Goal: Answer question/provide support

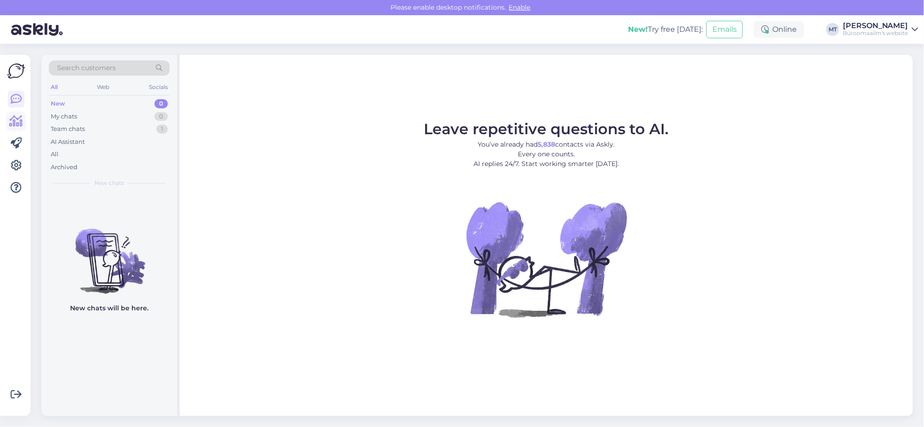
click at [10, 119] on icon at bounding box center [16, 121] width 13 height 11
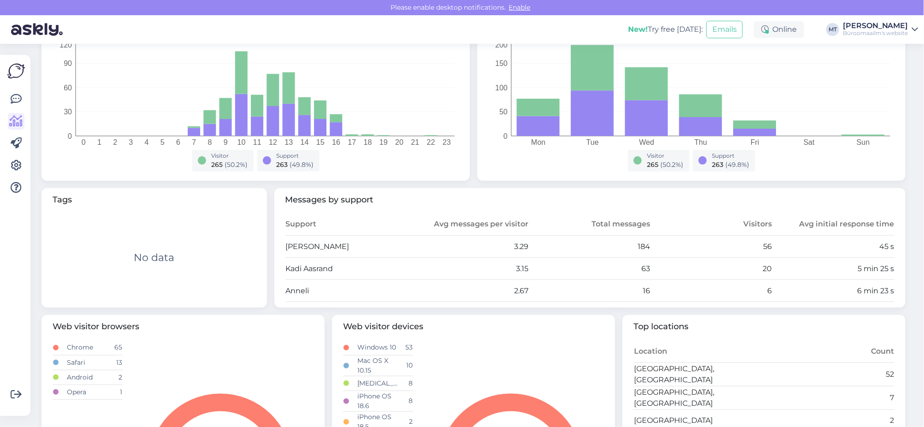
scroll to position [115, 0]
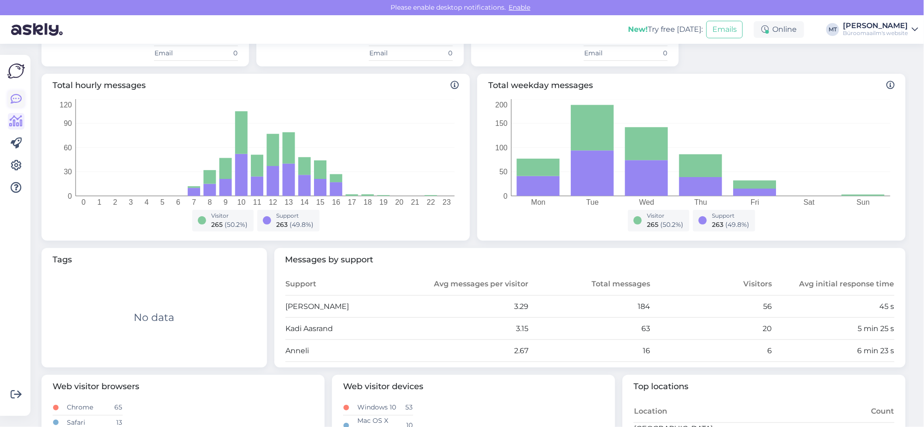
click at [16, 101] on icon at bounding box center [16, 99] width 11 height 11
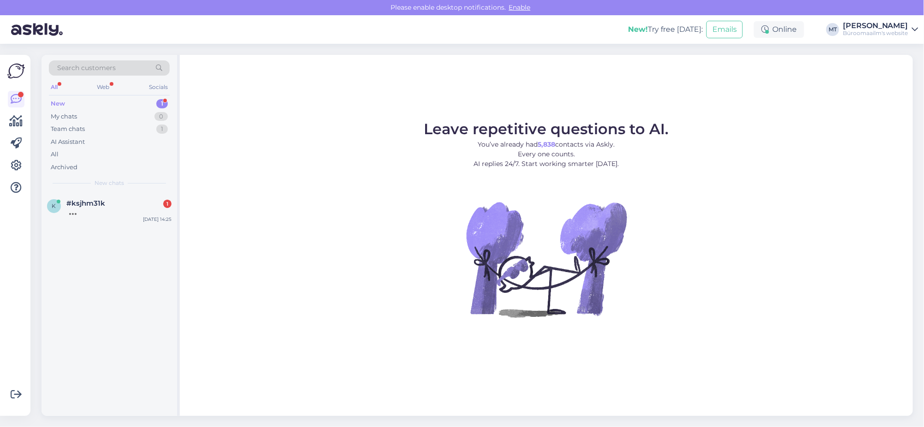
click at [59, 103] on div "New" at bounding box center [58, 103] width 14 height 9
click at [77, 205] on span "#ksjhm31k" at bounding box center [85, 203] width 39 height 8
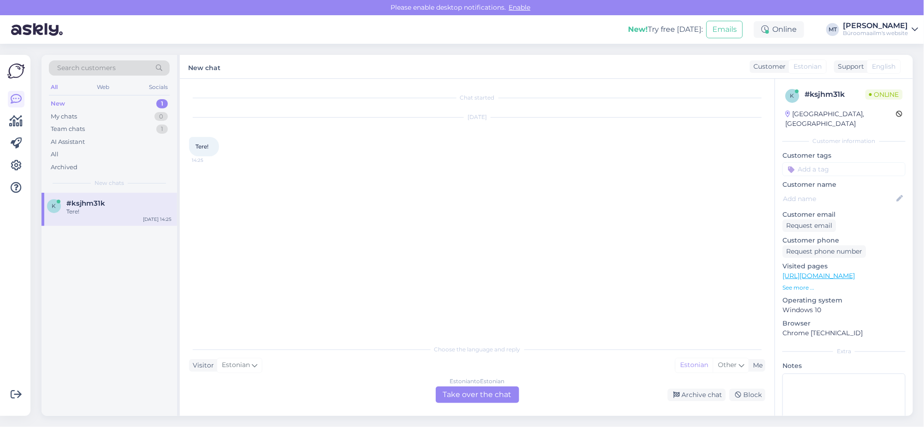
click at [470, 388] on div "Estonian to Estonian Take over the chat" at bounding box center [477, 395] width 83 height 17
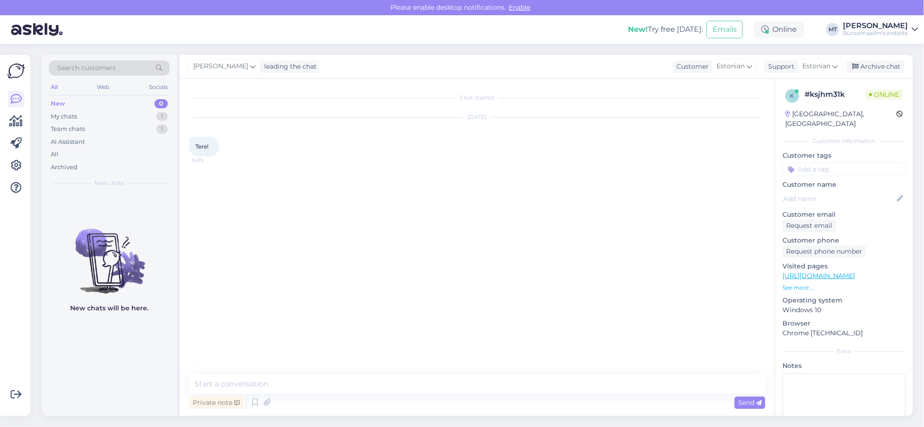
click at [261, 369] on div "Chat started [DATE] Tere! 14:25 Private note Send" at bounding box center [477, 247] width 595 height 337
click at [261, 380] on textarea at bounding box center [477, 384] width 577 height 19
type textarea "t"
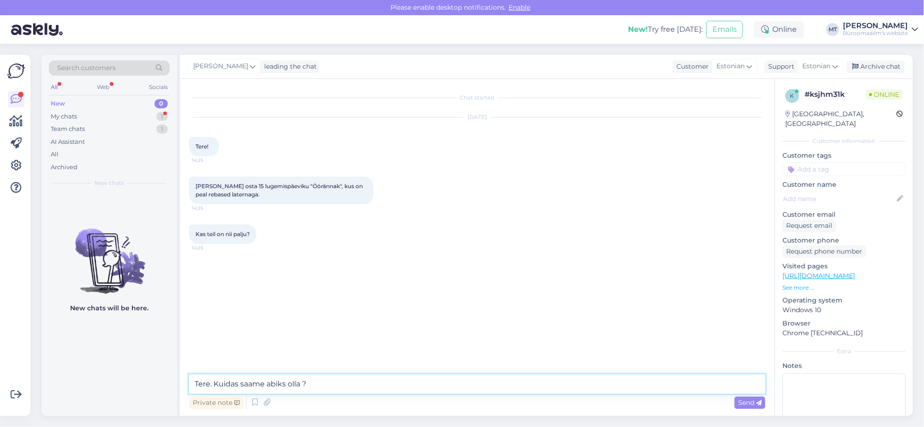
drag, startPoint x: 311, startPoint y: 385, endPoint x: 185, endPoint y: 387, distance: 126.4
click at [185, 387] on div "Chat started Sep 11 2025 Tere! 14:25 Soovin osta 15 lugemispäeviku "Öörännak", …" at bounding box center [477, 247] width 595 height 337
drag, startPoint x: 310, startPoint y: 187, endPoint x: 284, endPoint y: 188, distance: 26.3
click at [284, 188] on span "[PERSON_NAME] osta 15 lugemispäeviku "Öörännak", kus on peal rebased laternaga." at bounding box center [280, 190] width 169 height 15
copy span "Öörännak"
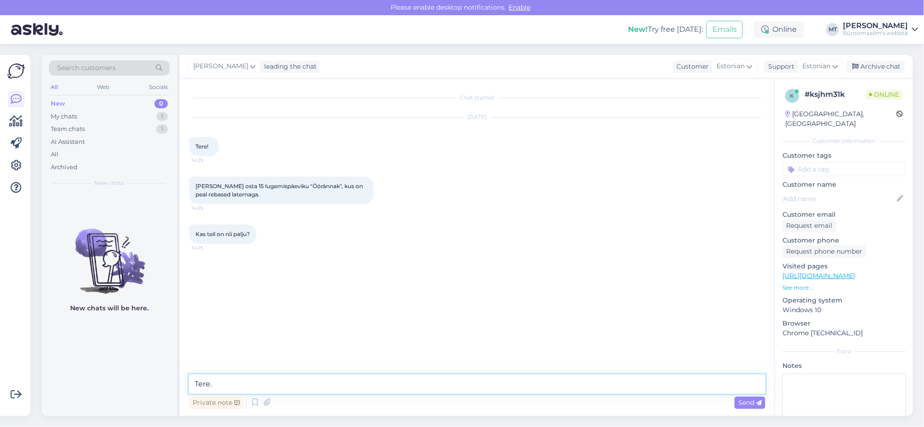
click at [258, 383] on textarea "Tere." at bounding box center [477, 384] width 577 height 19
type textarea "Tere. Toode on hetkel ainult kauplustes. Läbi e-[PERSON_NAME] osta ei saa. Saam…"
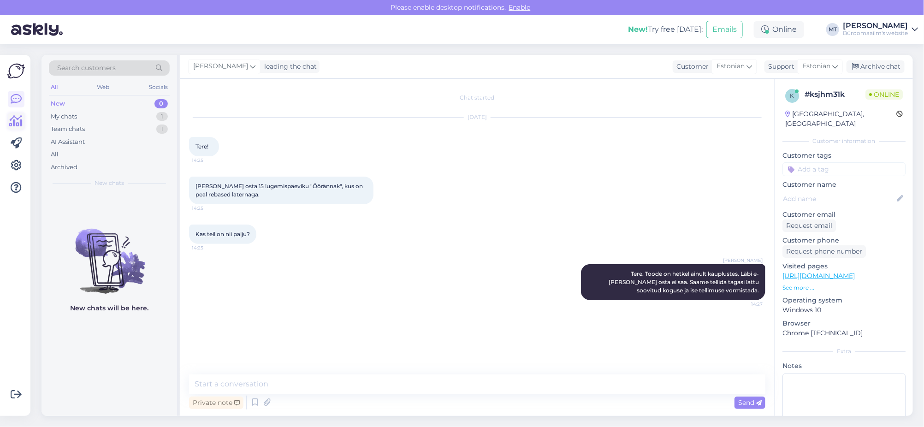
click at [17, 118] on icon at bounding box center [16, 121] width 13 height 11
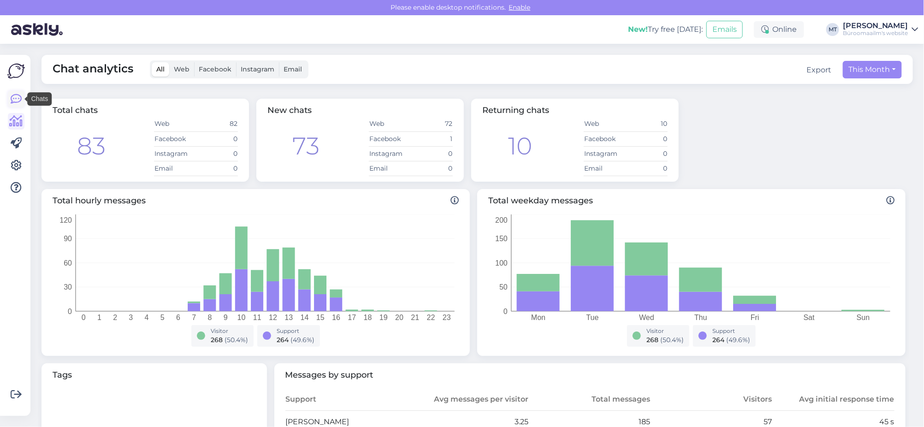
click at [16, 100] on icon at bounding box center [16, 99] width 11 height 11
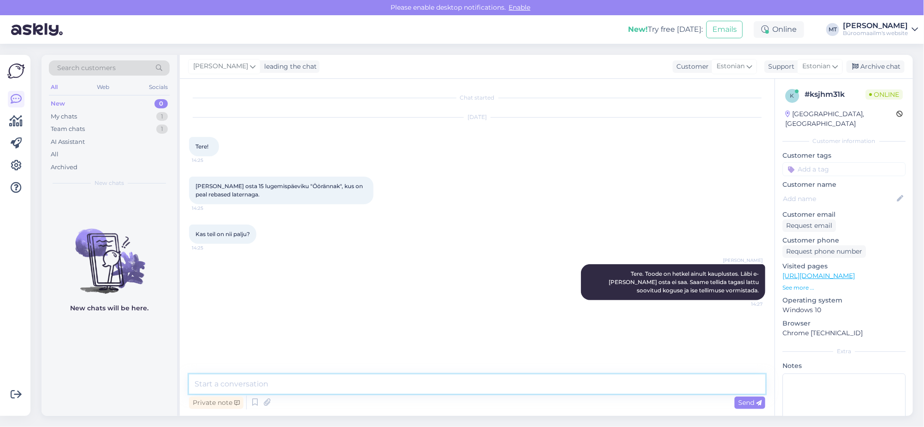
click at [246, 390] on textarea at bounding box center [477, 384] width 577 height 19
type textarea "Kellel tellimuse vormistame ?"
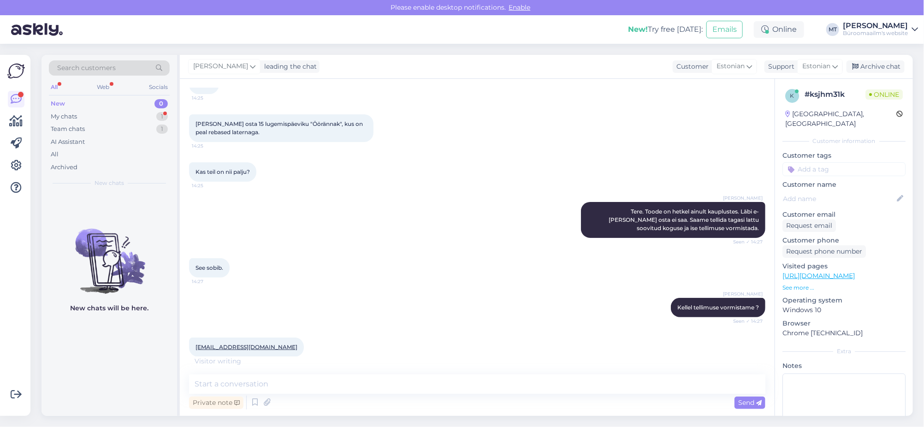
scroll to position [102, 0]
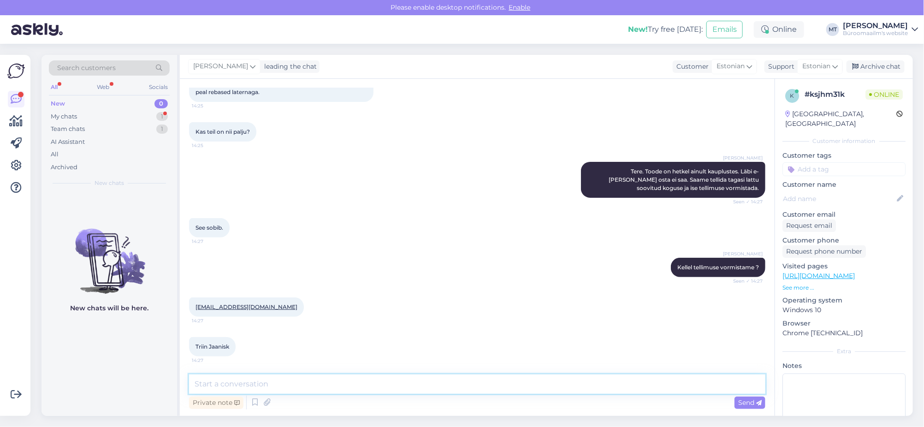
click at [274, 386] on textarea at bounding box center [477, 384] width 577 height 19
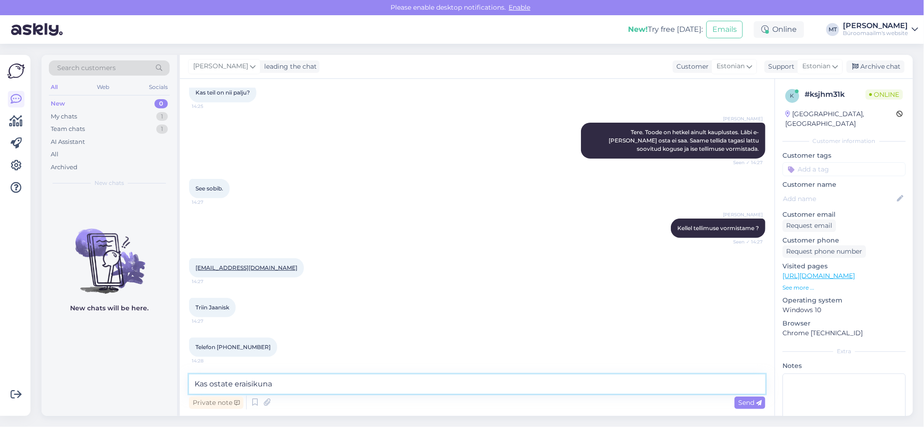
type textarea "Kas ostate eraisikuna ?"
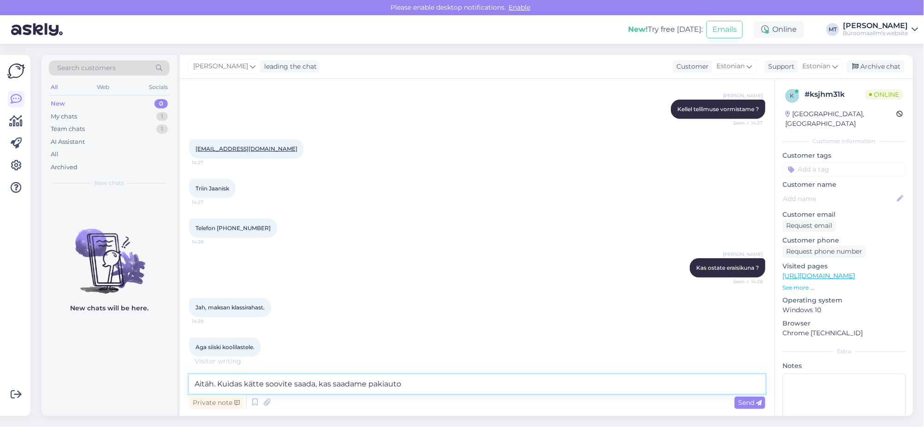
scroll to position [271, 0]
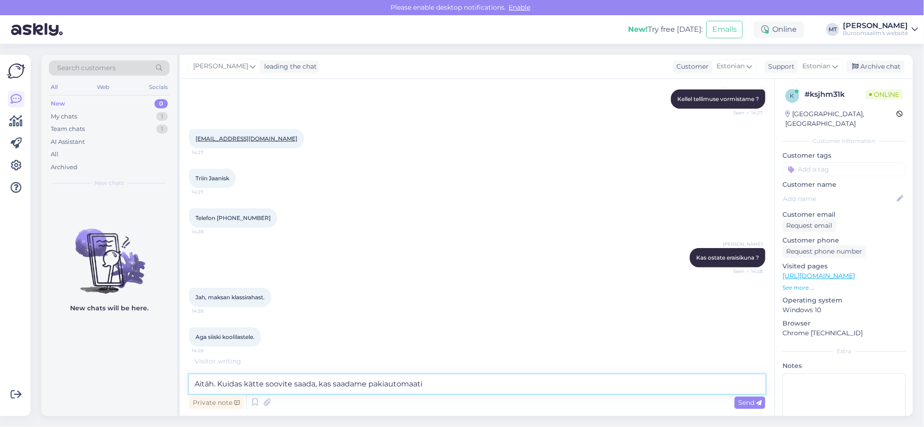
type textarea "Aitäh. Kuidas kätte soovite saada, kas saadame pakiautomaati ?"
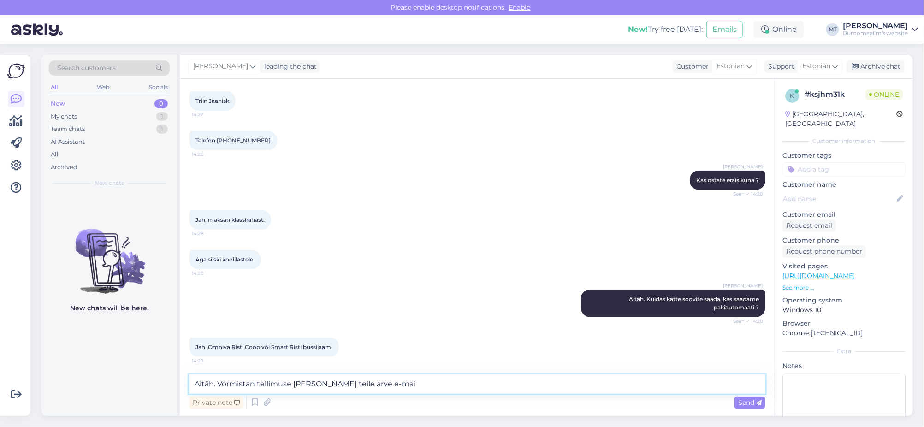
scroll to position [388, 0]
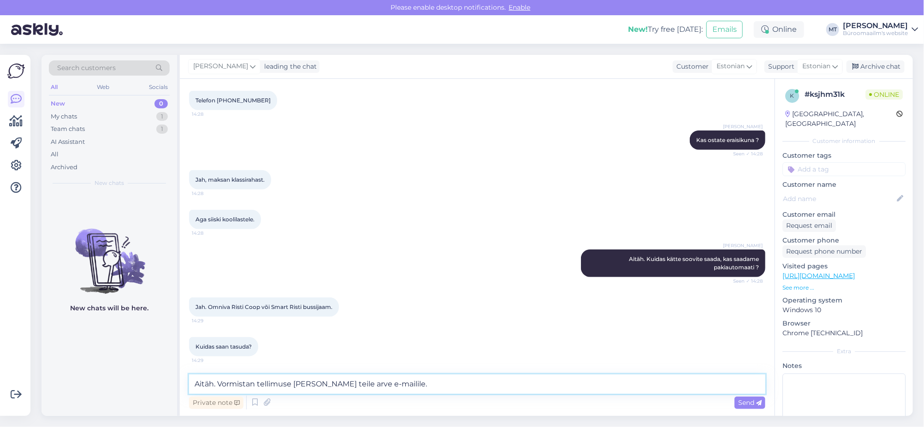
click at [347, 388] on textarea "Aitäh. Vormistan tellimuse ja saadan teile arve e-mailile." at bounding box center [477, 384] width 577 height 19
click at [479, 390] on textarea "Aitäh. Vormistan tellimuse ja saadan teile ettemaksuarve e-mailile." at bounding box center [477, 384] width 577 height 19
type textarea "Aitäh. Vormistan tellimuse [PERSON_NAME] teile ettemaksuarve e-mailile. Läheb a…"
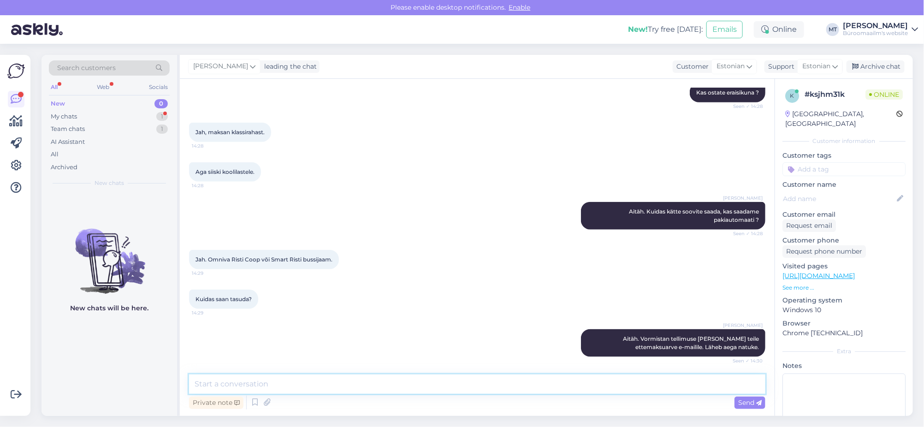
scroll to position [476, 0]
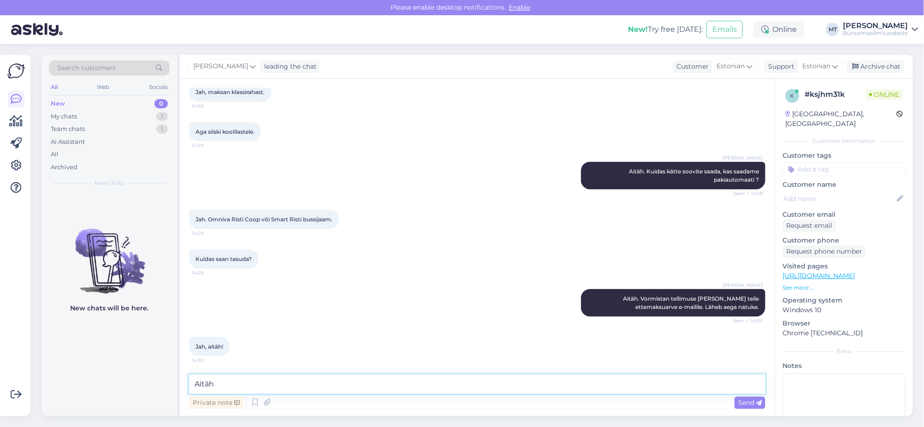
type textarea "Aitäh."
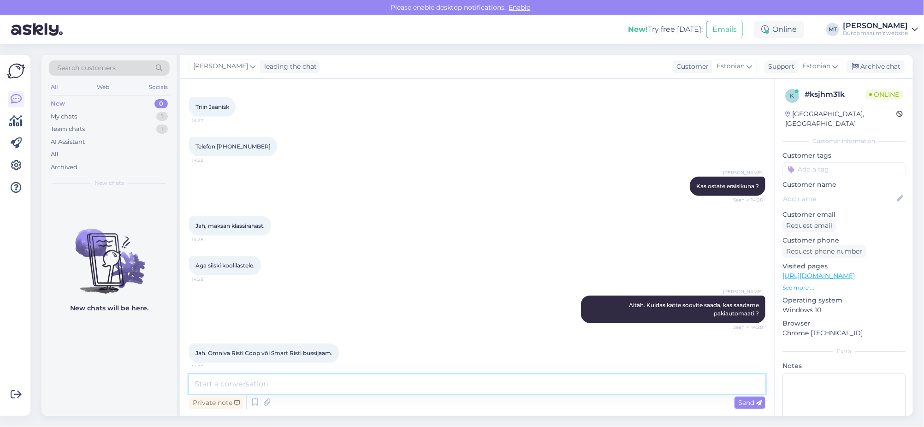
scroll to position [285, 0]
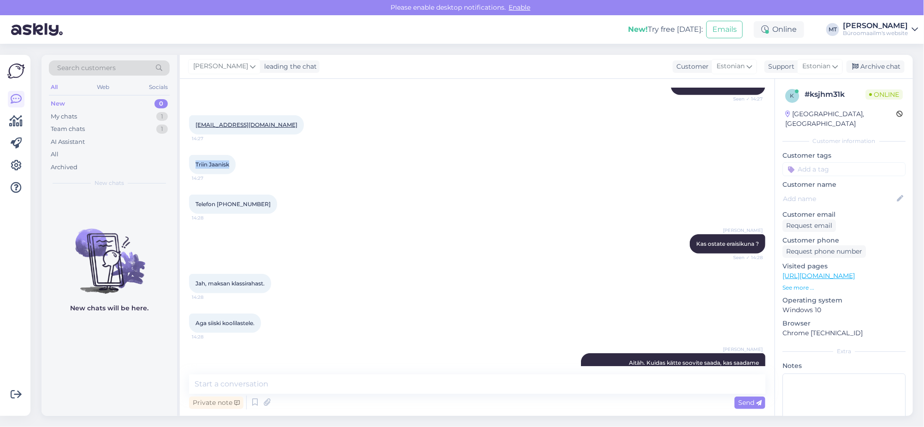
drag, startPoint x: 233, startPoint y: 162, endPoint x: 189, endPoint y: 162, distance: 43.8
click at [189, 162] on div "Triin Jaanisk 14:27" at bounding box center [212, 164] width 47 height 19
copy span "Triin Jaanisk"
drag, startPoint x: 289, startPoint y: 125, endPoint x: 196, endPoint y: 130, distance: 93.3
click at [196, 130] on div "triin.jaanisk@kullamaa.edu.ee 14:27" at bounding box center [246, 124] width 115 height 19
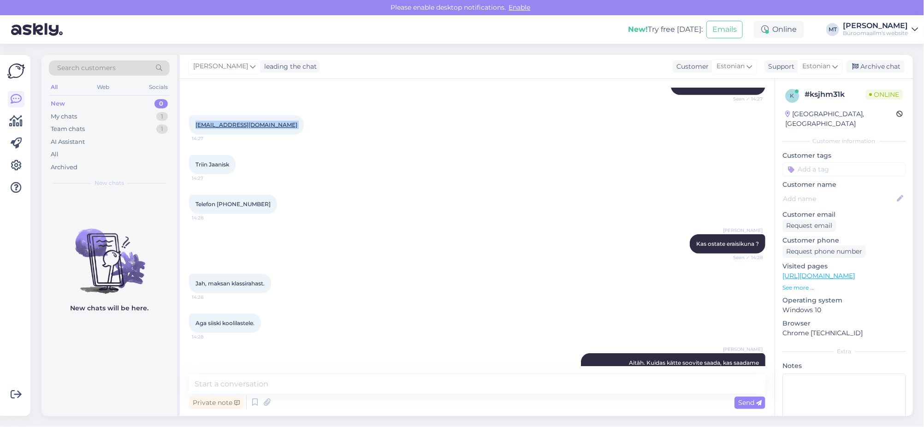
copy div "triin.jaanisk@kullamaa.edu.ee 14:27"
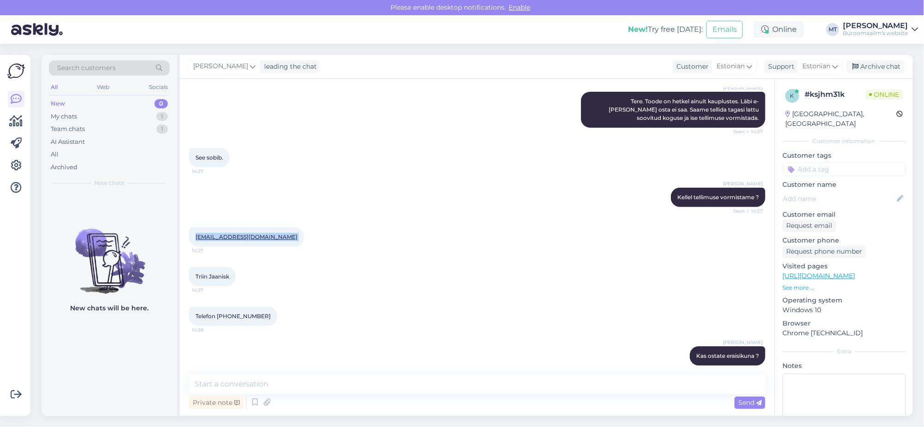
scroll to position [169, 0]
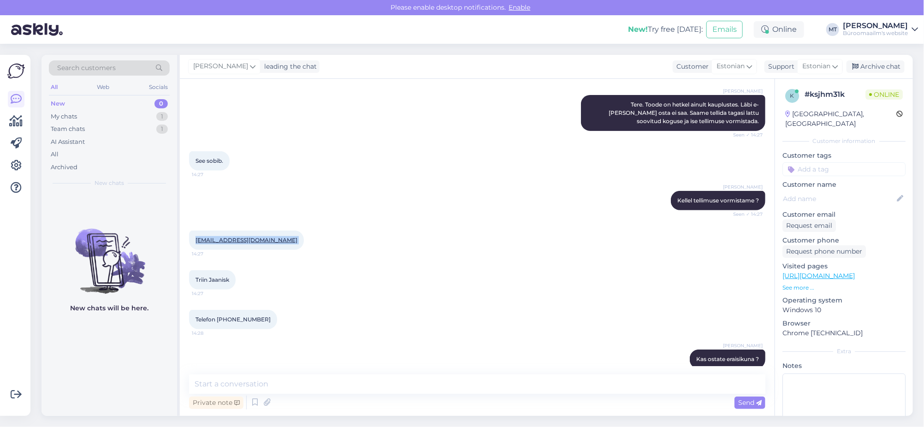
click at [284, 242] on div "triin.jaanisk@kullamaa.edu.ee 14:27" at bounding box center [246, 240] width 115 height 19
click at [338, 245] on div "triin.jaanisk@kullamaa.edu.ee 14:27" at bounding box center [477, 240] width 577 height 40
drag, startPoint x: 283, startPoint y: 238, endPoint x: 180, endPoint y: 240, distance: 102.9
click at [180, 240] on div "Chat started Sep 11 2025 Tere! 14:25 Soovin osta 15 lugemispäeviku "Öörännak", …" at bounding box center [477, 247] width 595 height 337
copy link "[EMAIL_ADDRESS][DOMAIN_NAME]"
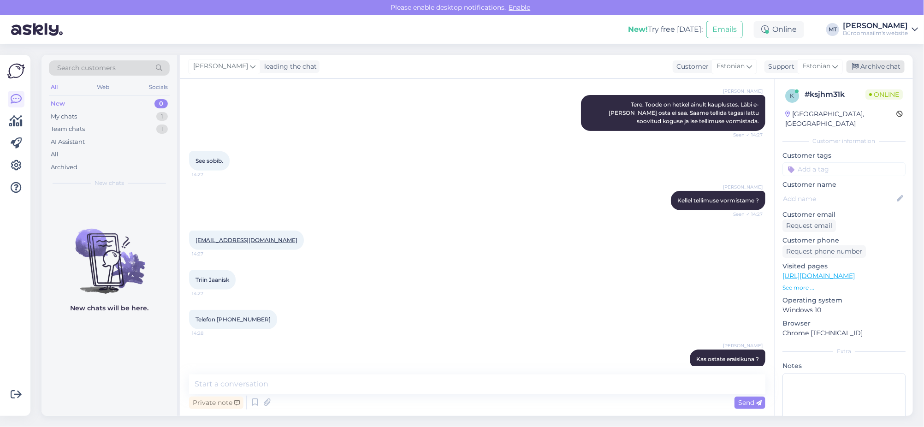
click at [886, 61] on div "Archive chat" at bounding box center [876, 66] width 58 height 12
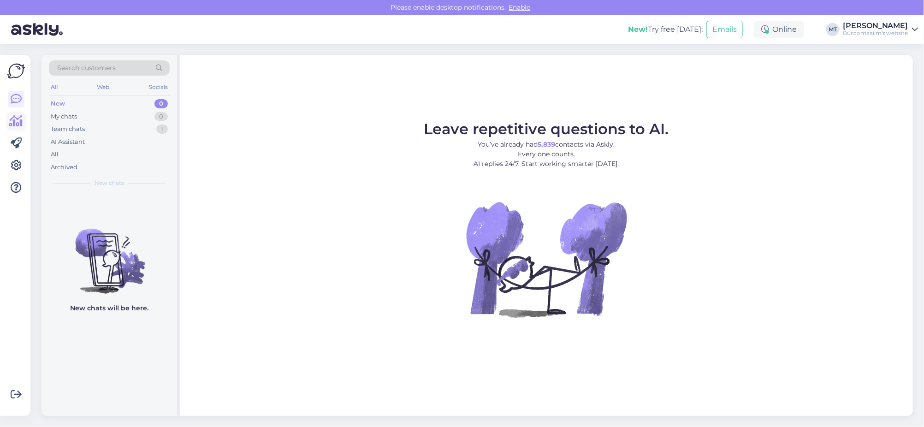
click at [13, 120] on icon at bounding box center [16, 121] width 13 height 11
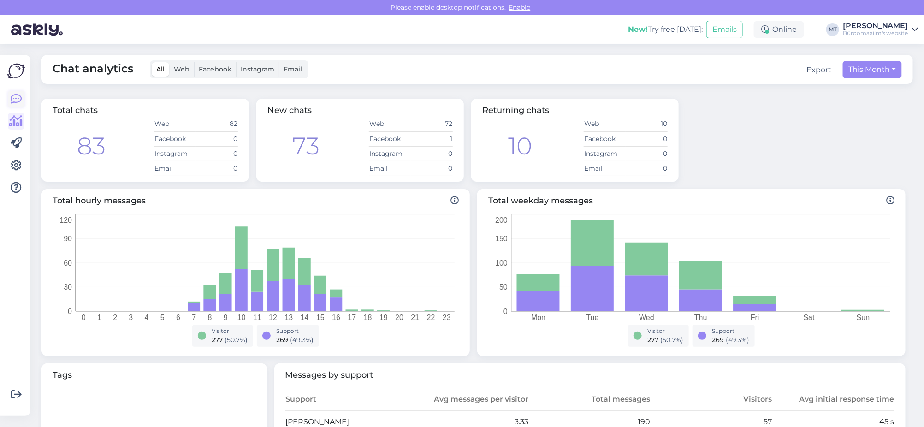
click at [17, 101] on icon at bounding box center [16, 99] width 11 height 11
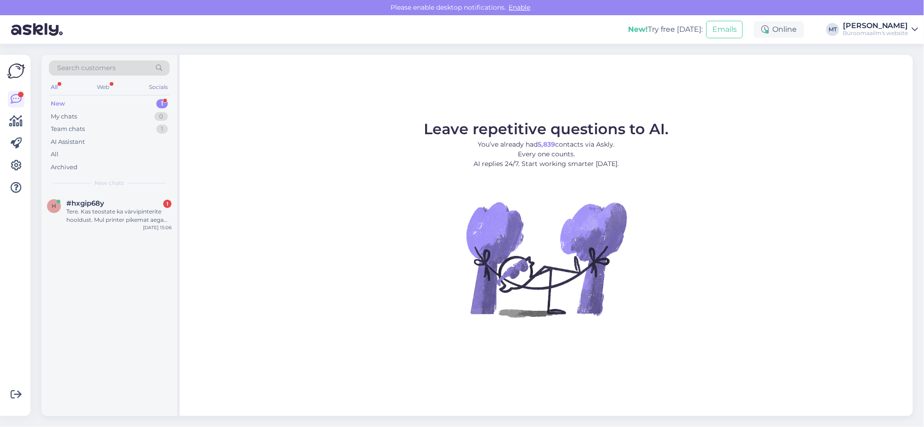
click at [60, 101] on div "New" at bounding box center [58, 103] width 14 height 9
click at [80, 213] on div "Tere. Kas teostate ka värvipinterite hooldust. Mul printer pikemat aega seisnud…" at bounding box center [118, 216] width 105 height 17
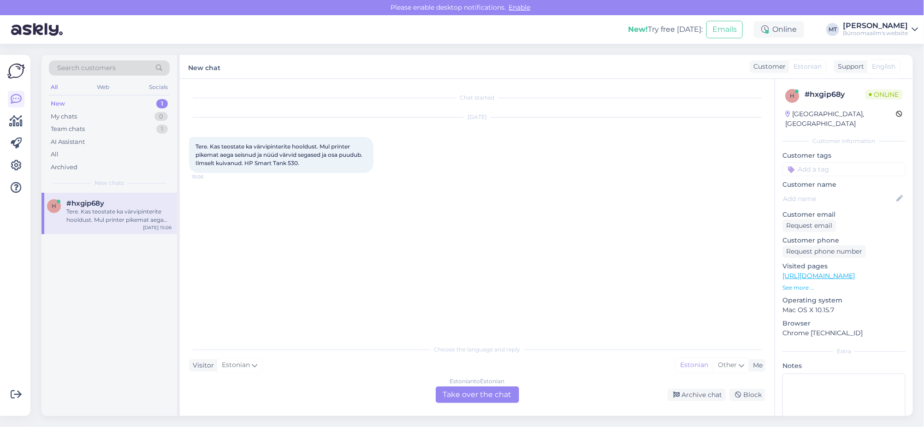
click at [497, 395] on div "Estonian to Estonian Take over the chat" at bounding box center [477, 395] width 83 height 17
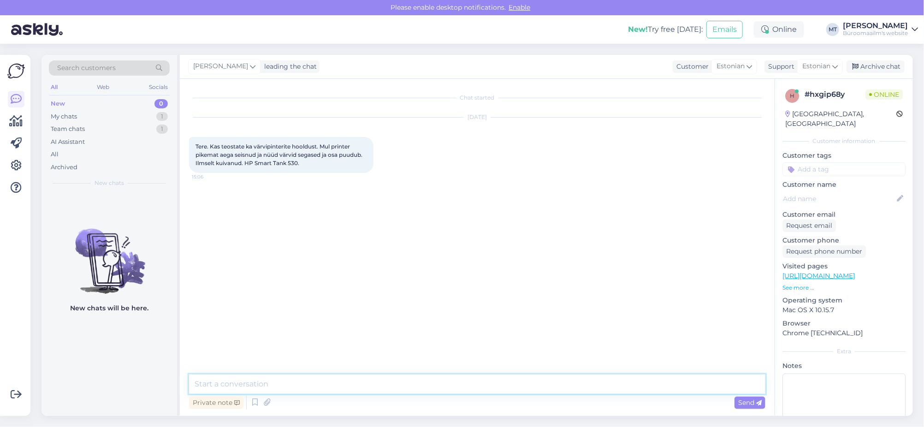
click at [281, 375] on textarea at bounding box center [477, 384] width 577 height 19
click at [286, 383] on textarea "Tere. Teostame hooldust. palun võtke ühendust" at bounding box center [477, 384] width 577 height 19
click at [291, 383] on textarea "Tere. Teostame hooldust. palun võtke ühendust" at bounding box center [477, 384] width 577 height 19
click at [418, 387] on textarea "Tere. Teostame hooldust. Palun võtke ühendust" at bounding box center [477, 384] width 577 height 19
paste textarea "Teenused ja hooldus: (+372) 600 5142 teenused.peter@byroomaailm.ee"
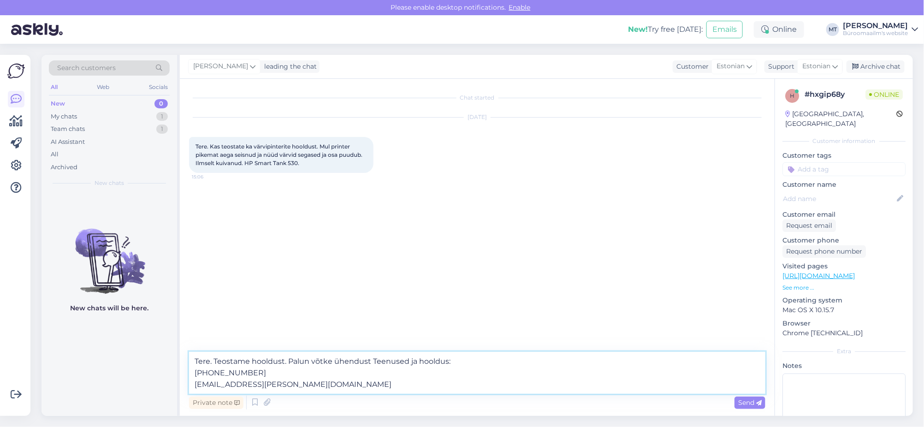
click at [288, 362] on textarea "Tere. Teostame hooldust. Palun võtke ühendust Teenused ja hooldus: (+372) 600 5…" at bounding box center [477, 373] width 577 height 42
type textarea "Tere. Teostame hooldust. Palun võtke ühendust Teenused ja hooldus: (+372) 600 5…"
click at [744, 402] on span "Send" at bounding box center [750, 403] width 24 height 8
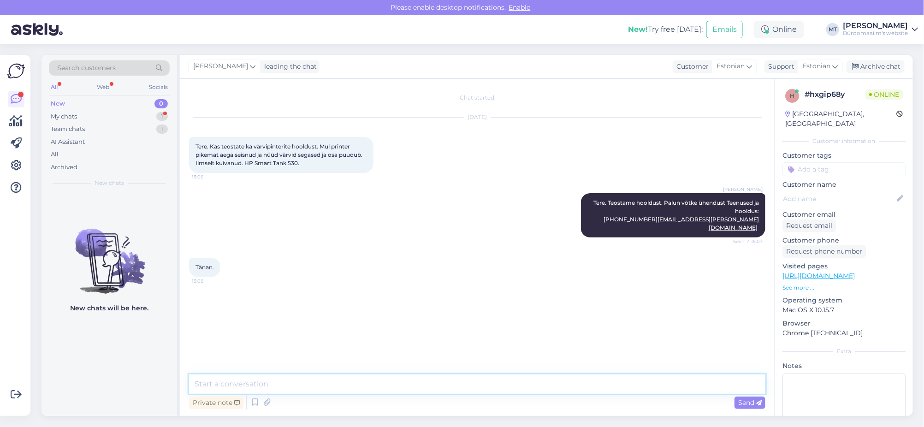
click at [252, 383] on textarea at bounding box center [477, 384] width 577 height 19
type textarea "Aitäh."
click at [869, 66] on div "Archive chat" at bounding box center [876, 66] width 58 height 12
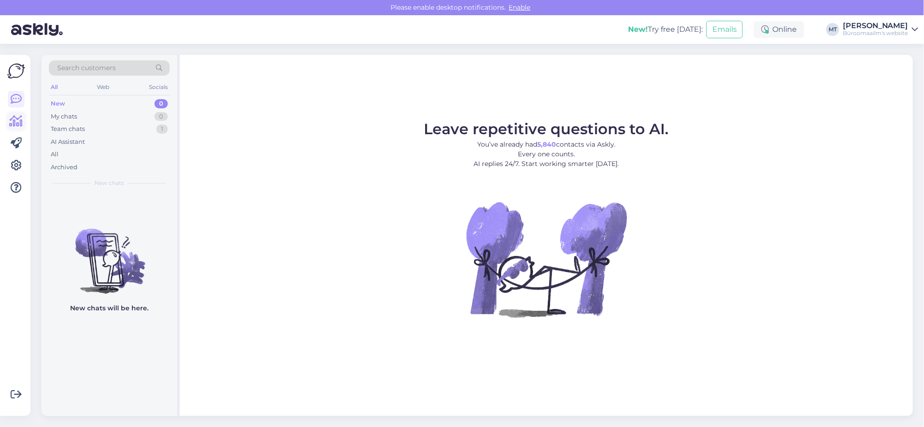
click at [15, 120] on icon at bounding box center [16, 121] width 13 height 11
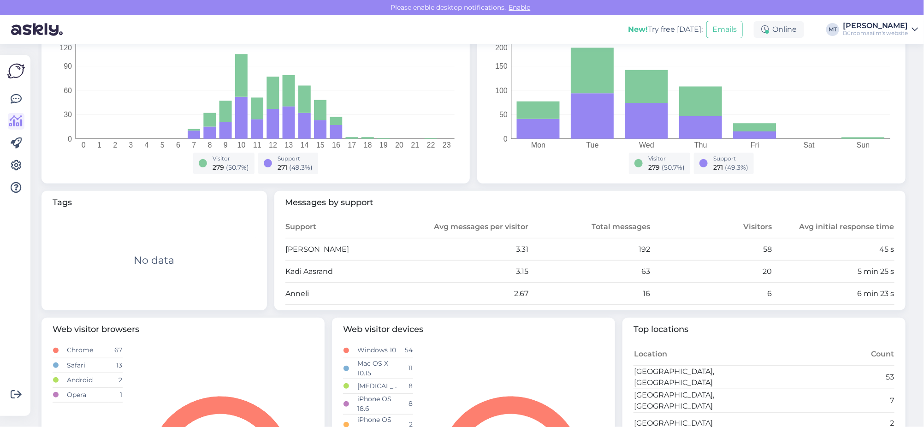
scroll to position [230, 0]
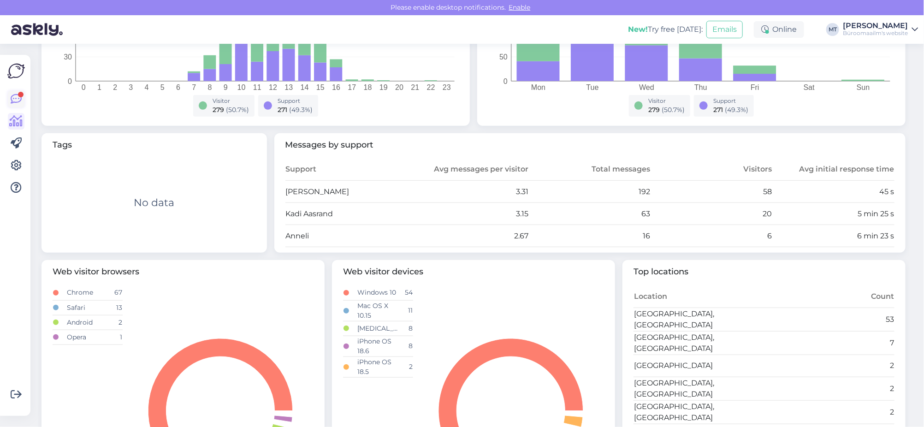
click at [23, 95] on link at bounding box center [16, 99] width 17 height 17
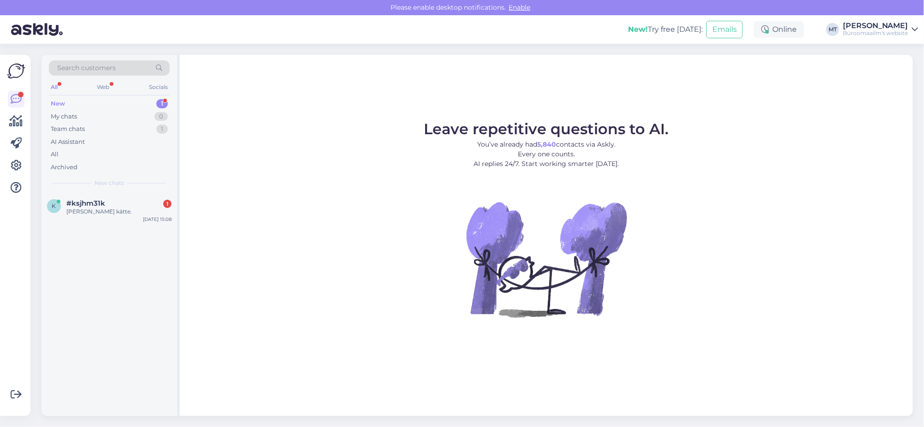
click at [57, 101] on div "New" at bounding box center [58, 103] width 14 height 9
click at [80, 208] on div "Sain arve kätte." at bounding box center [118, 212] width 105 height 8
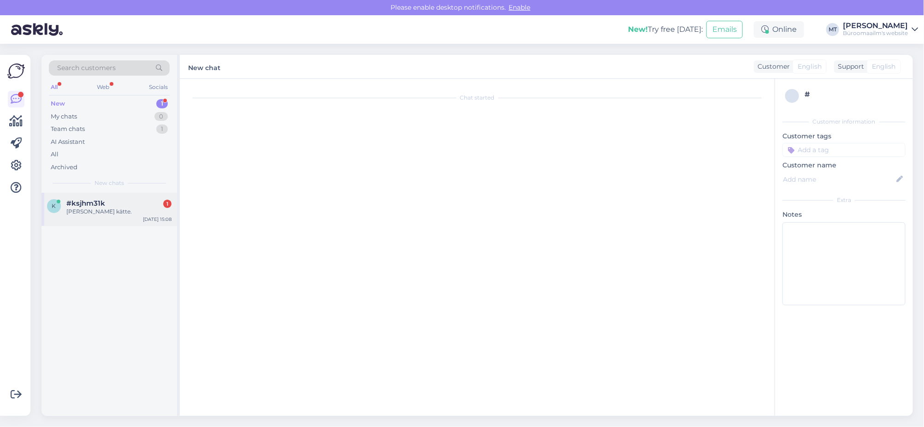
scroll to position [589, 0]
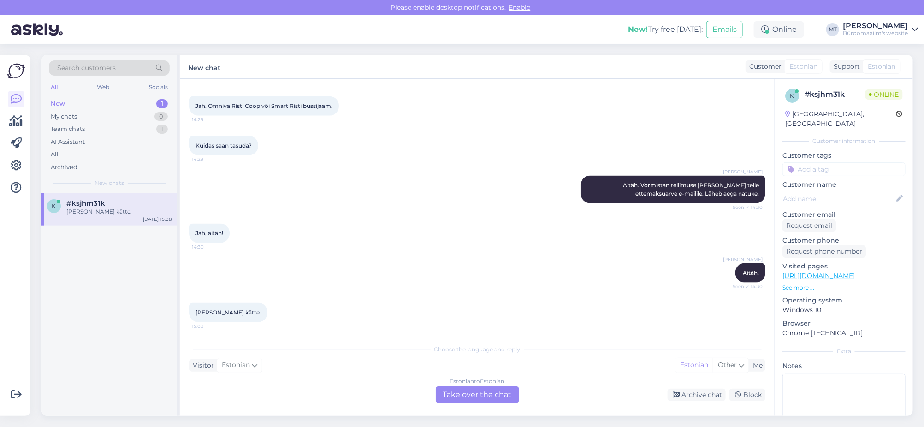
click at [465, 390] on div "Estonian to Estonian Take over the chat" at bounding box center [477, 395] width 83 height 17
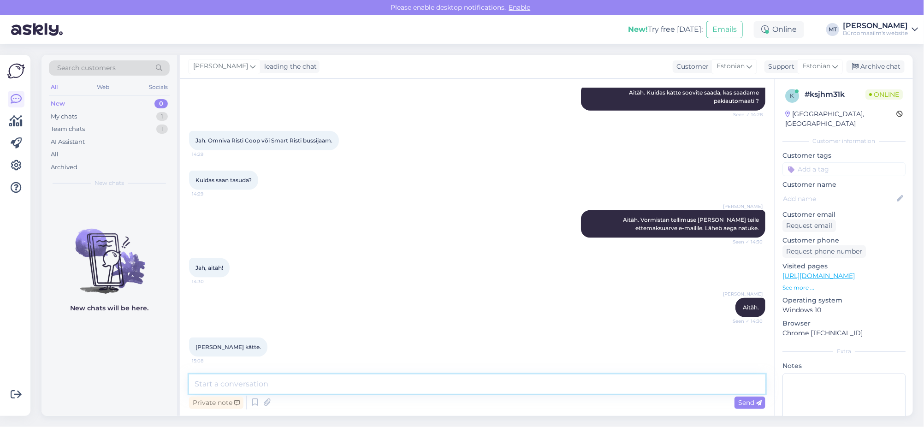
click at [268, 390] on textarea at bounding box center [477, 384] width 577 height 19
type textarea "Aitäh."
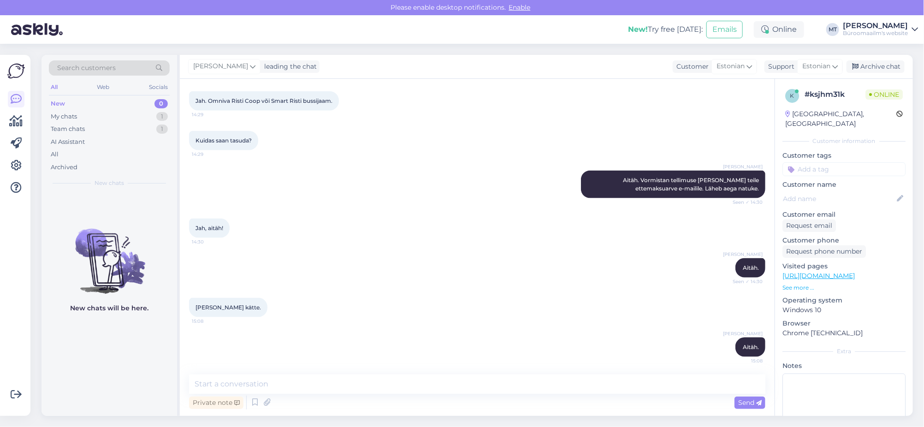
scroll to position [634, 0]
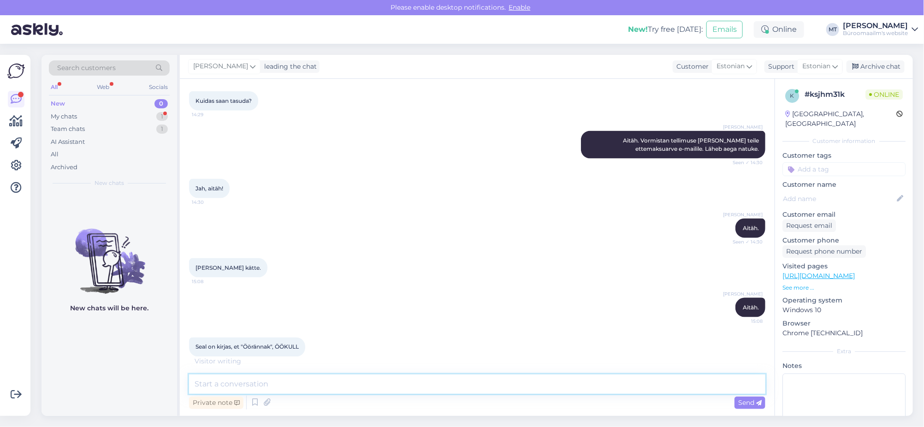
click at [248, 391] on textarea at bounding box center [477, 384] width 577 height 19
click at [274, 393] on textarea at bounding box center [477, 384] width 577 height 19
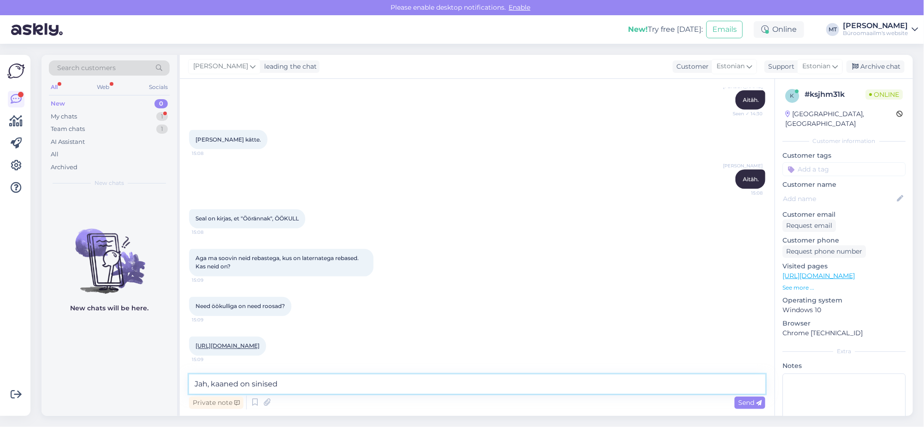
scroll to position [809, 0]
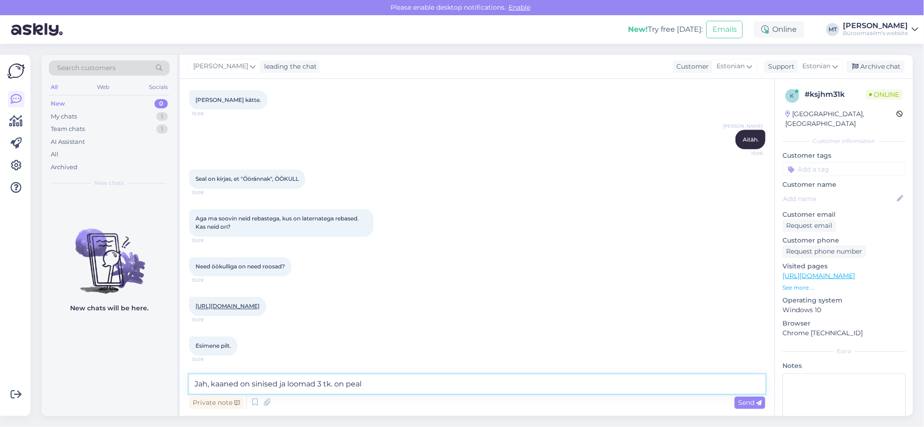
type textarea "Jah, kaaned on sinised ja loomad 3 tk. on peal."
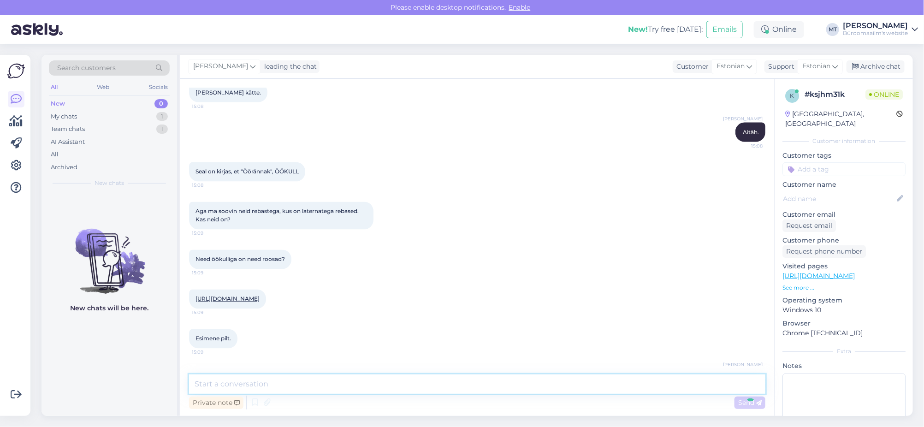
scroll to position [849, 0]
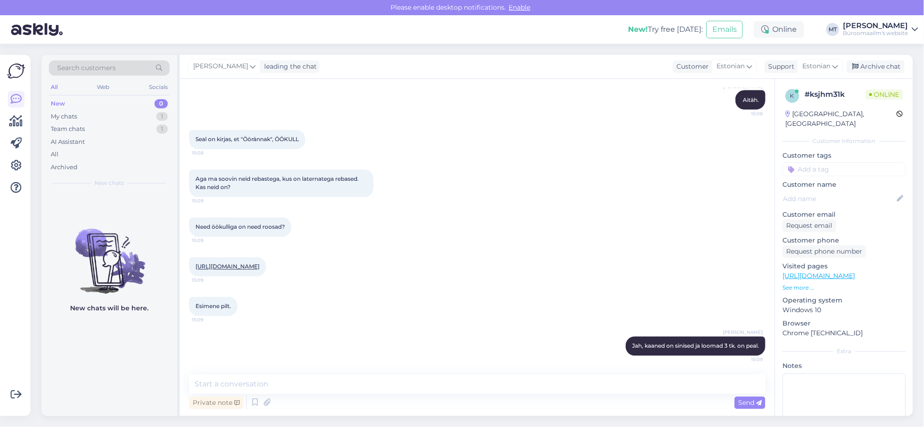
click at [226, 268] on link "https://www.byroomaailm.ee/lugemispaevik-ookull?sku=K0018739" at bounding box center [228, 266] width 64 height 7
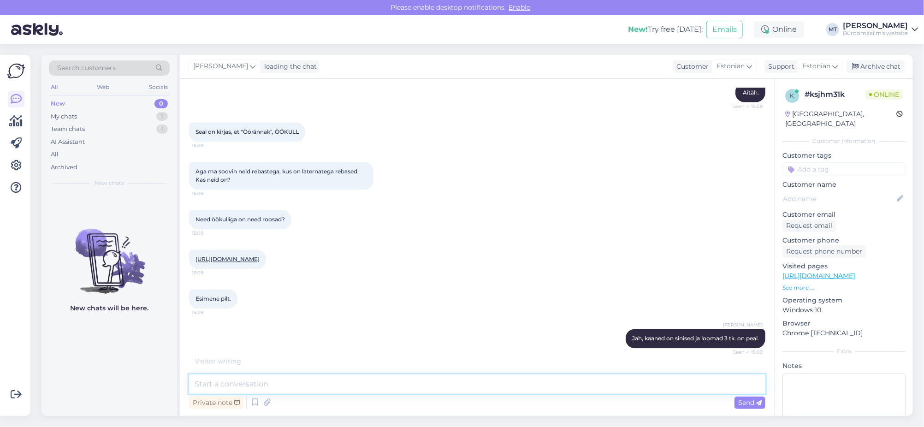
click at [259, 386] on textarea at bounding box center [477, 384] width 577 height 19
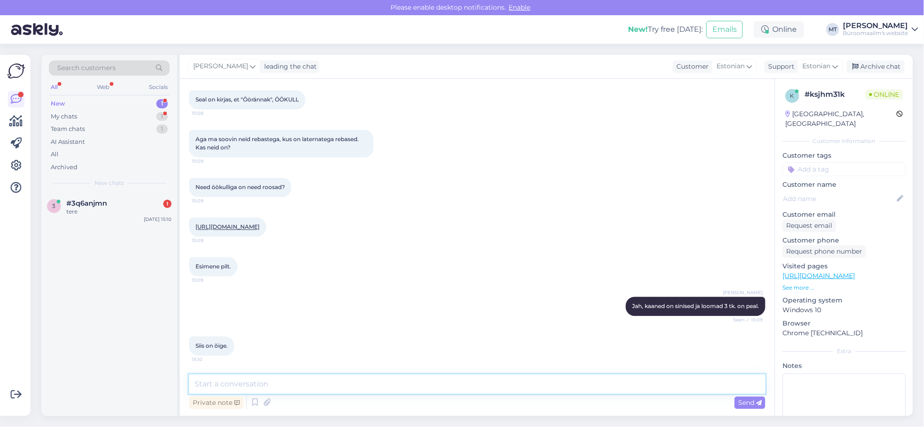
type textarea "A"
type textarea "Aitäh."
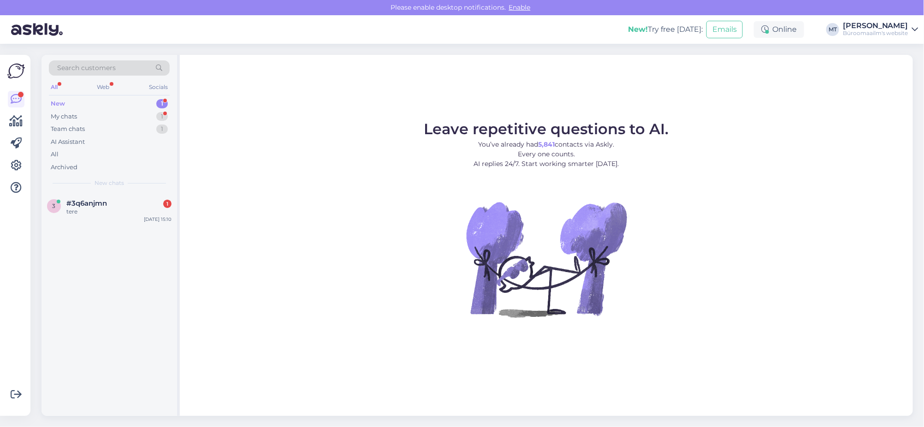
click at [61, 103] on div "New" at bounding box center [58, 103] width 14 height 9
click at [76, 202] on span "#3q6anjmn" at bounding box center [86, 203] width 41 height 8
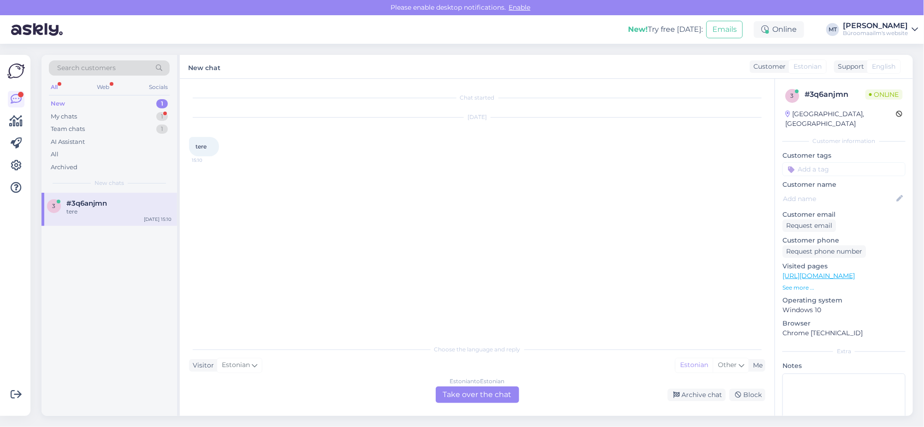
click at [474, 393] on div "Estonian to Estonian Take over the chat" at bounding box center [477, 395] width 83 height 17
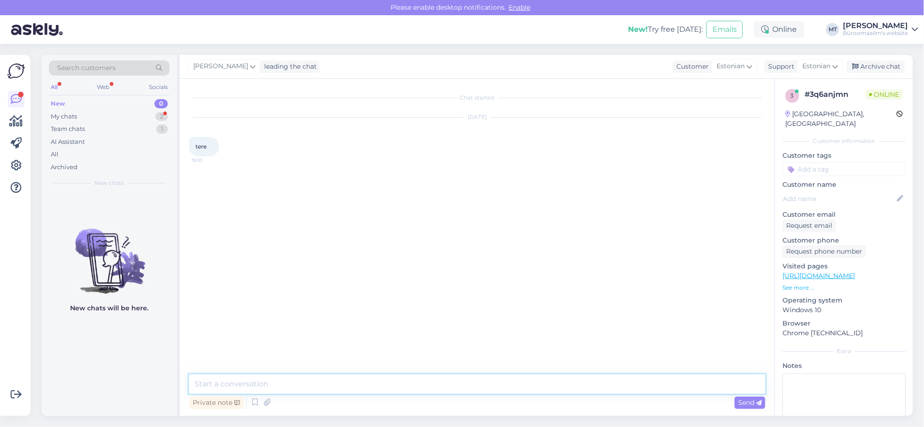
click at [293, 384] on textarea at bounding box center [477, 384] width 577 height 19
type textarea "Tere."
click at [61, 115] on div "My chats" at bounding box center [64, 116] width 26 height 9
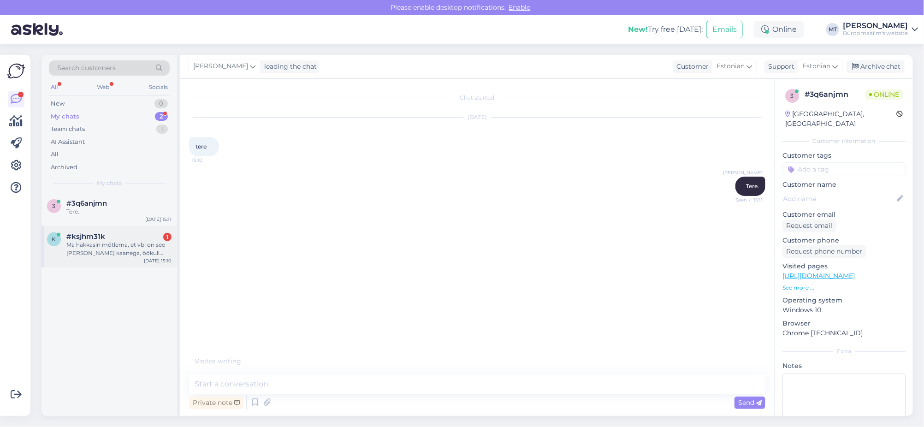
click at [101, 253] on div "Ma hakkasin mõtlema, et vbl on see roosa kaanega, öökull prillide ja lipsuga." at bounding box center [118, 249] width 105 height 17
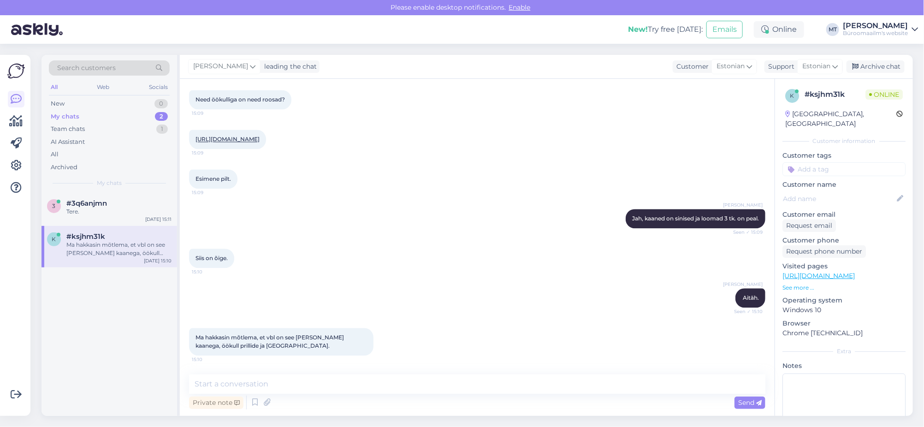
scroll to position [976, 0]
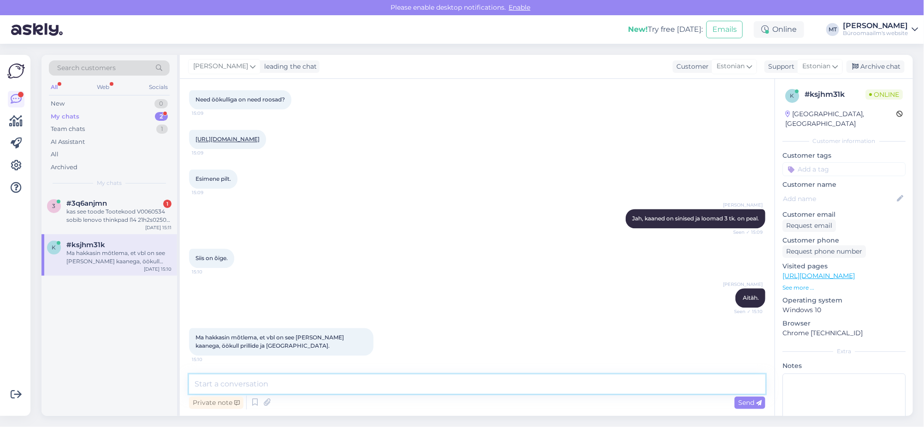
click at [259, 380] on textarea at bounding box center [477, 384] width 577 height 19
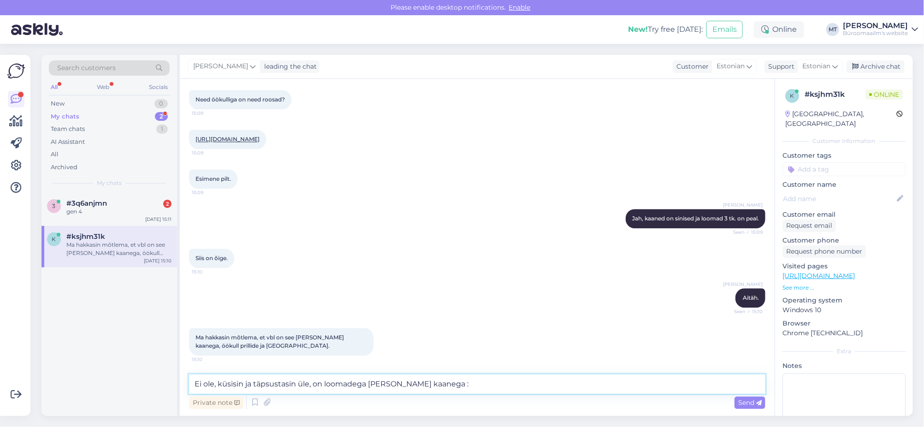
type textarea "Ei ole, küsisin ja täpsustasin üle, on loomadega ja sinise kaanega :)"
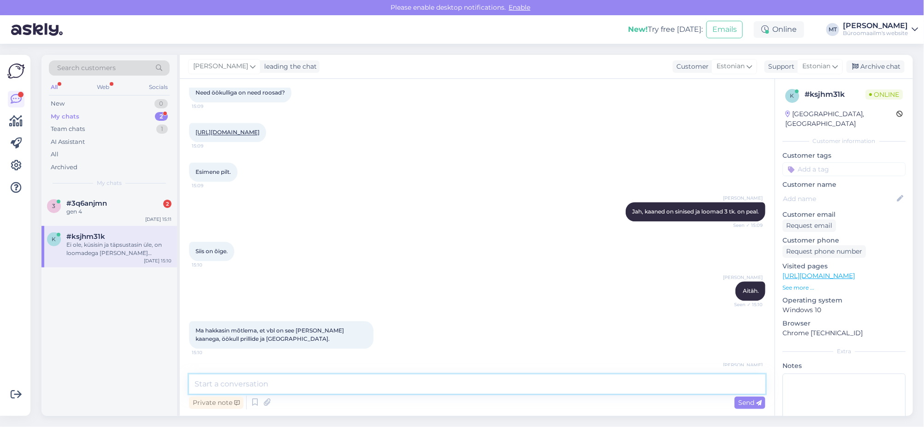
scroll to position [1024, 0]
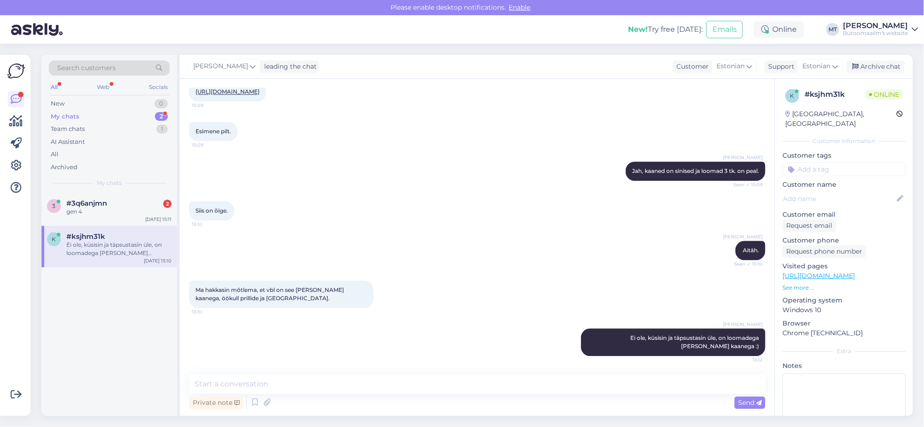
click at [64, 115] on div "My chats" at bounding box center [65, 116] width 29 height 9
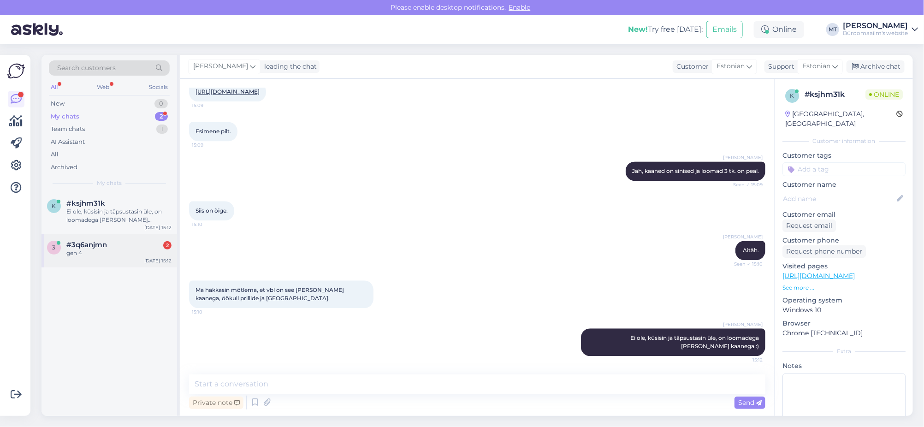
click at [83, 241] on span "#3q6anjmn" at bounding box center [86, 245] width 41 height 8
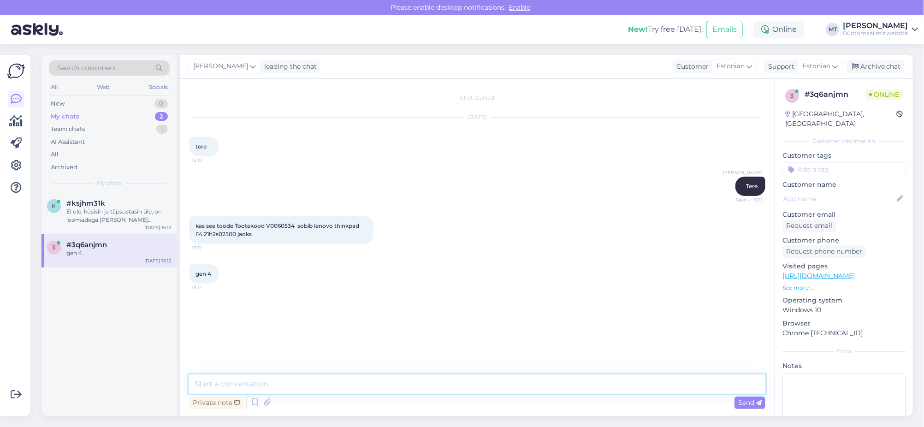
click at [280, 388] on textarea at bounding box center [477, 384] width 577 height 19
drag, startPoint x: 295, startPoint y: 225, endPoint x: 267, endPoint y: 224, distance: 28.1
click at [267, 224] on span "kas see toode Tootekood V0060534 sobib lenovo thinkpad l14 21h2s02500 jaoks" at bounding box center [278, 229] width 165 height 15
copy span "V0060534"
click at [274, 390] on textarea at bounding box center [477, 384] width 577 height 19
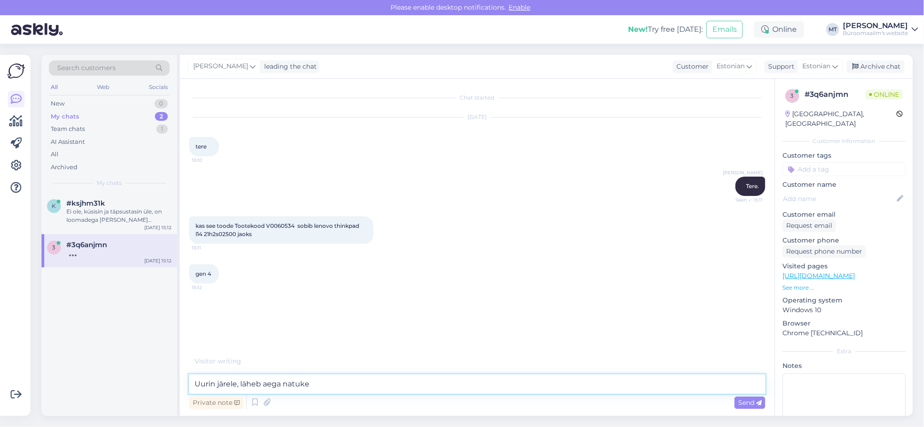
type textarea "Uurin järele, läheb aega natuke."
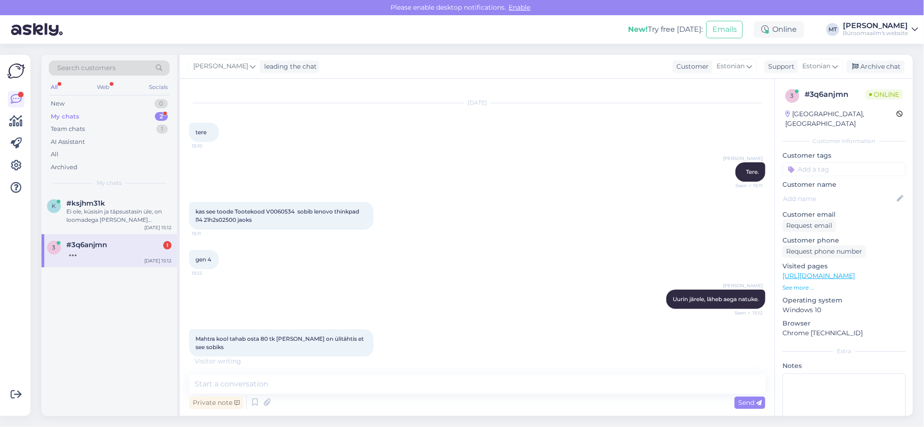
scroll to position [16, 0]
click at [289, 381] on textarea at bounding box center [477, 384] width 577 height 19
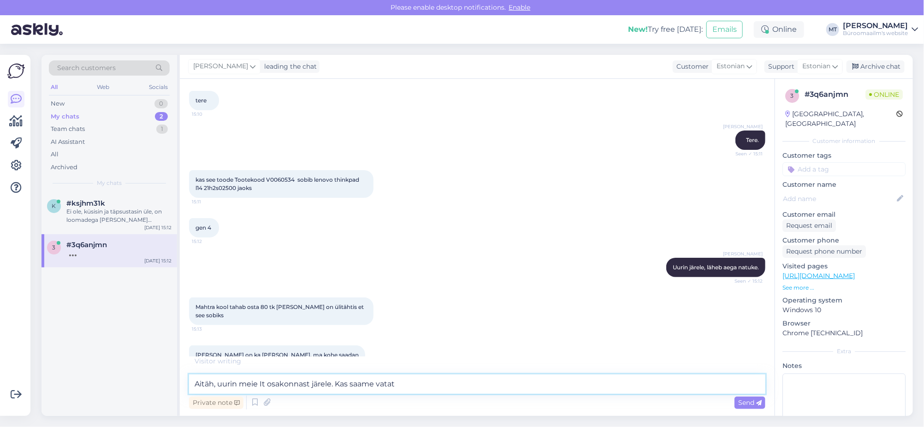
scroll to position [56, 0]
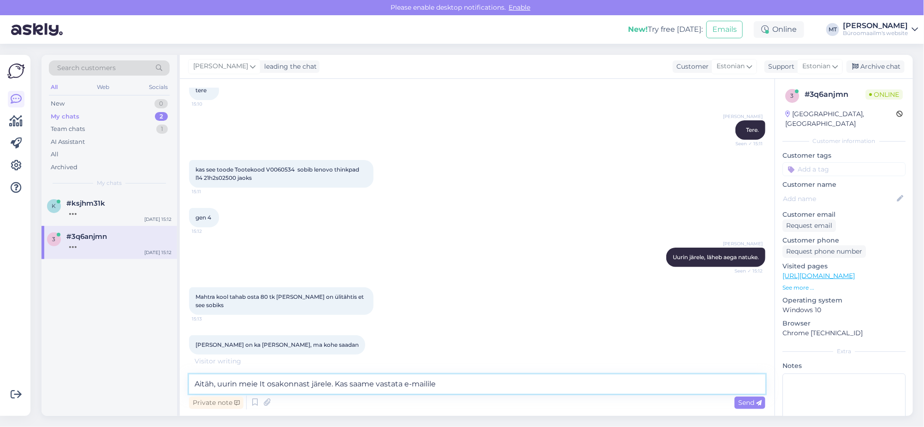
type textarea "Aitäh, uurin meie It osakonnast järele. Kas saame vastata e-mailile ?"
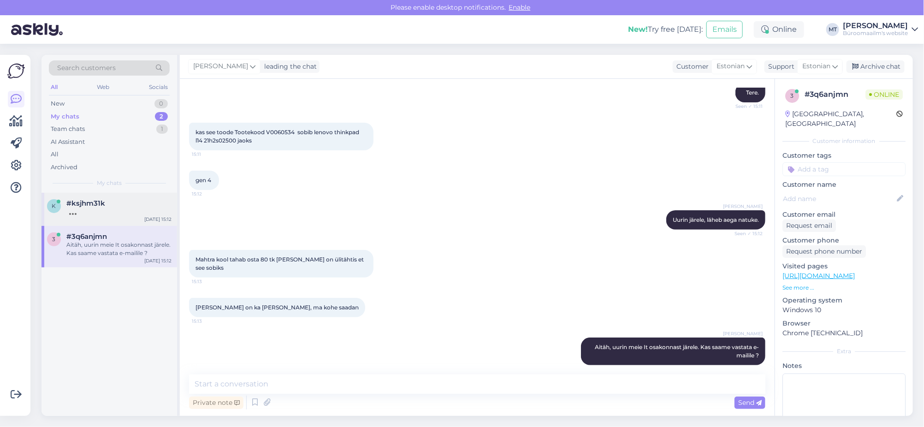
click at [73, 200] on span "#ksjhm31k" at bounding box center [85, 203] width 39 height 8
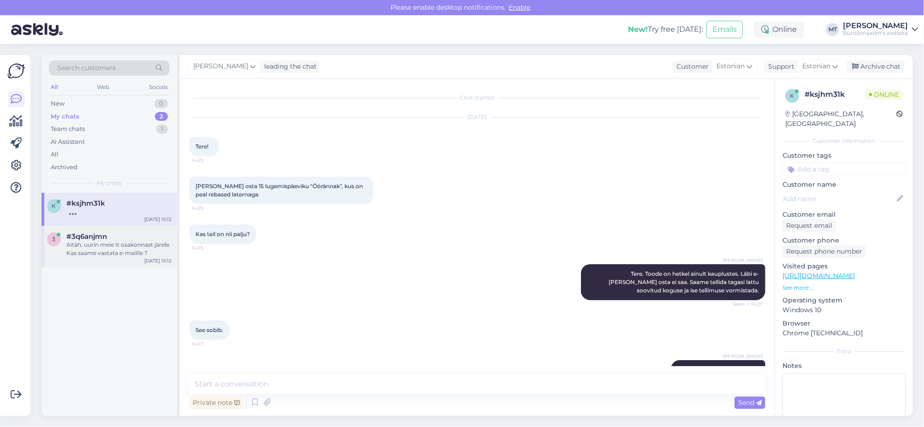
scroll to position [1024, 0]
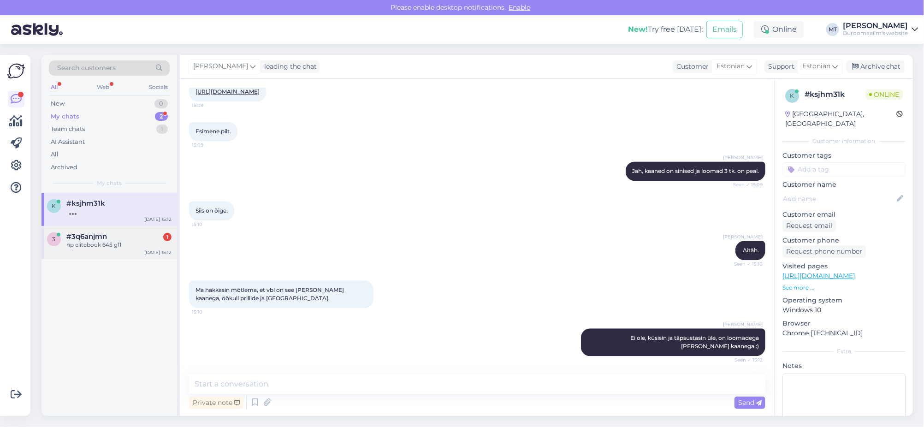
click at [93, 238] on span "#3q6anjmn" at bounding box center [86, 236] width 41 height 8
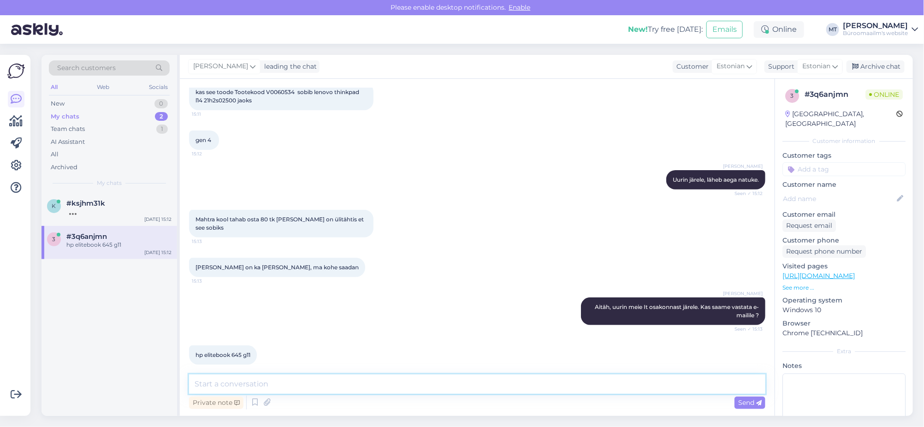
click at [276, 383] on textarea at bounding box center [477, 384] width 577 height 19
type textarea "A"
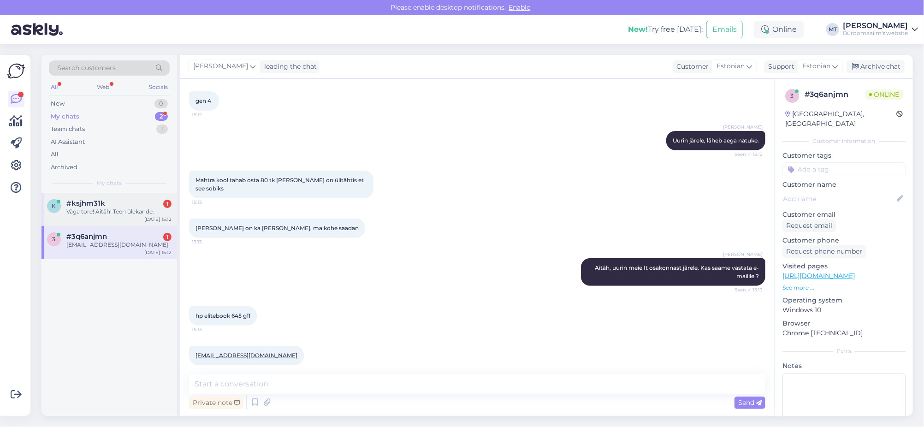
click at [72, 203] on span "#ksjhm31k" at bounding box center [85, 203] width 39 height 8
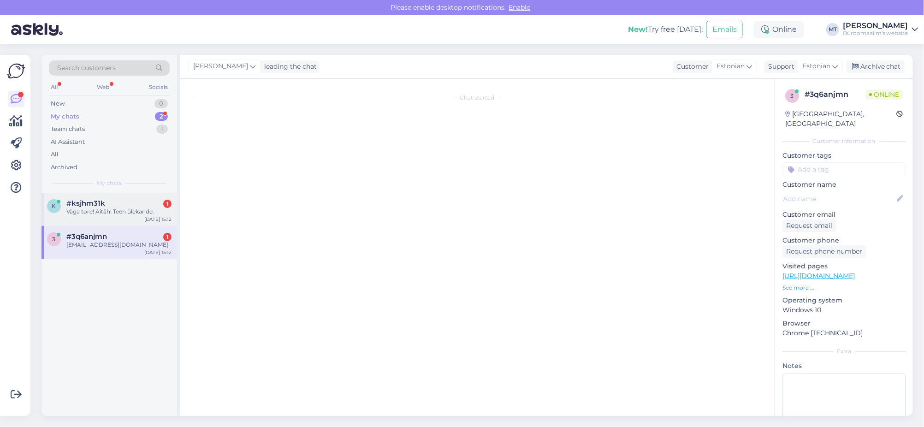
scroll to position [1064, 0]
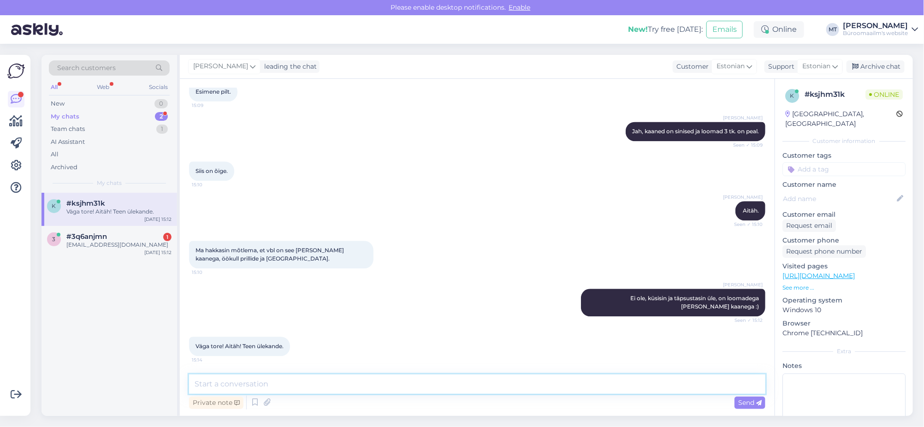
click at [254, 391] on textarea at bounding box center [477, 384] width 577 height 19
type textarea "Aitäh :)"
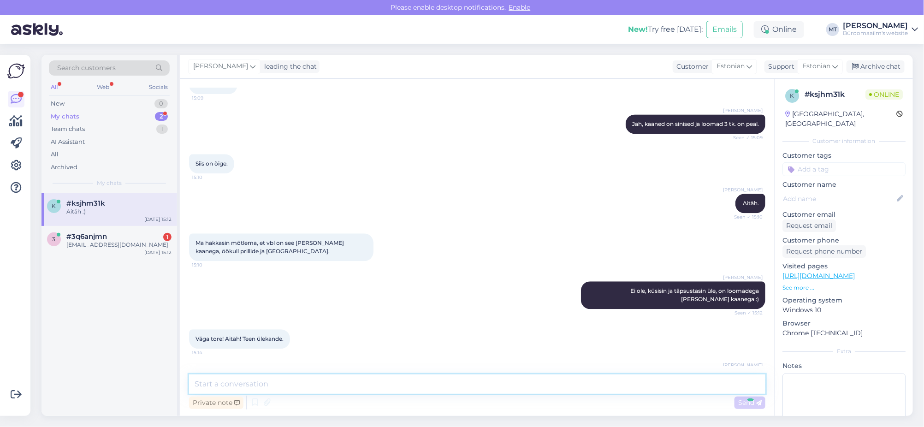
scroll to position [1104, 0]
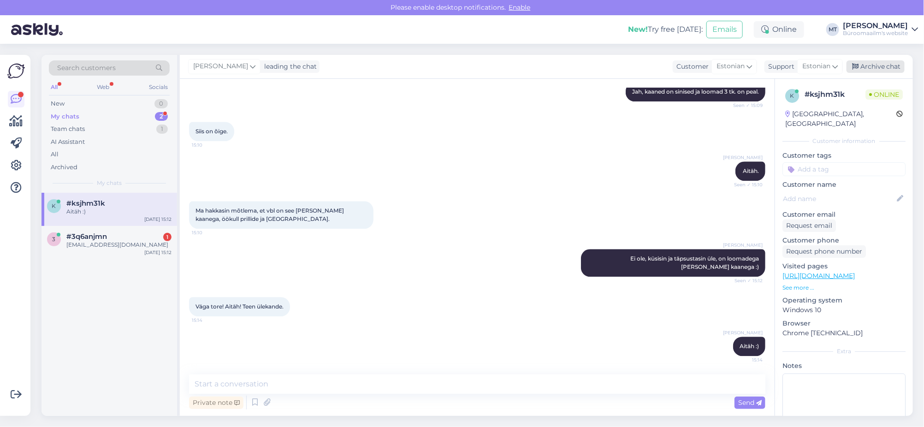
click at [877, 70] on div "Archive chat" at bounding box center [876, 66] width 58 height 12
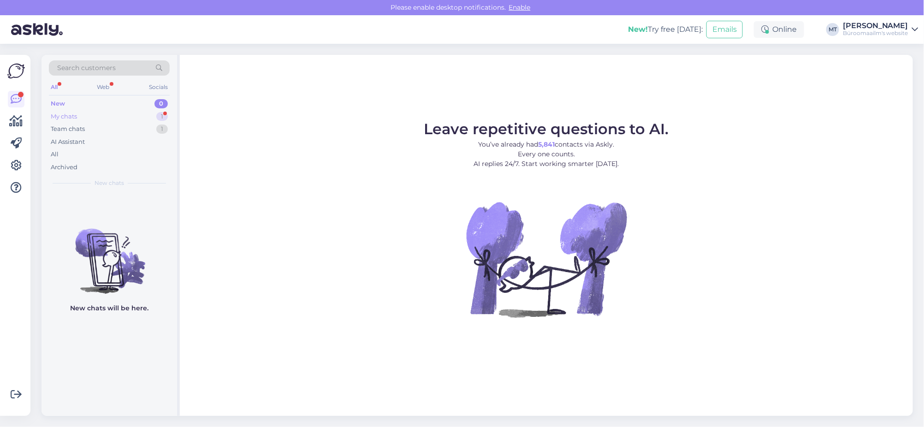
click at [58, 114] on div "My chats" at bounding box center [64, 116] width 26 height 9
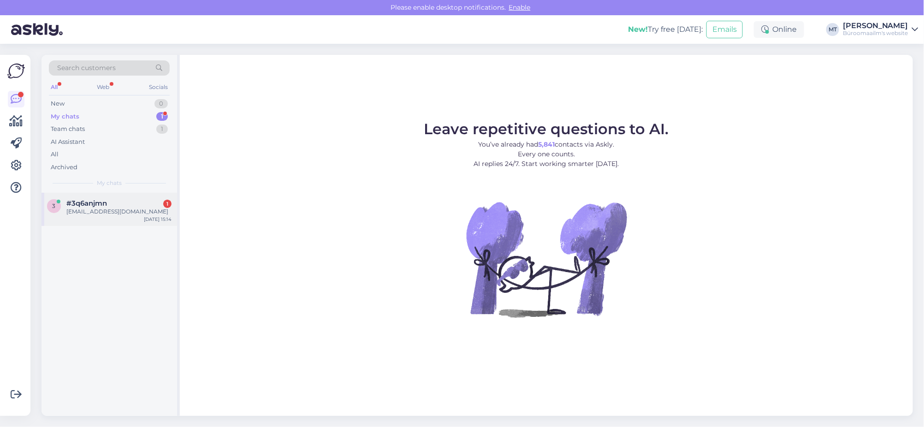
click at [69, 208] on div "[EMAIL_ADDRESS][DOMAIN_NAME]" at bounding box center [118, 212] width 105 height 8
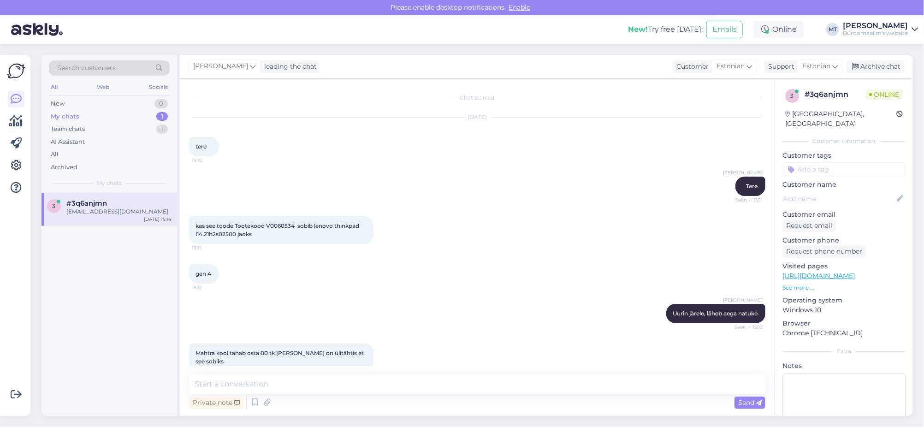
scroll to position [173, 0]
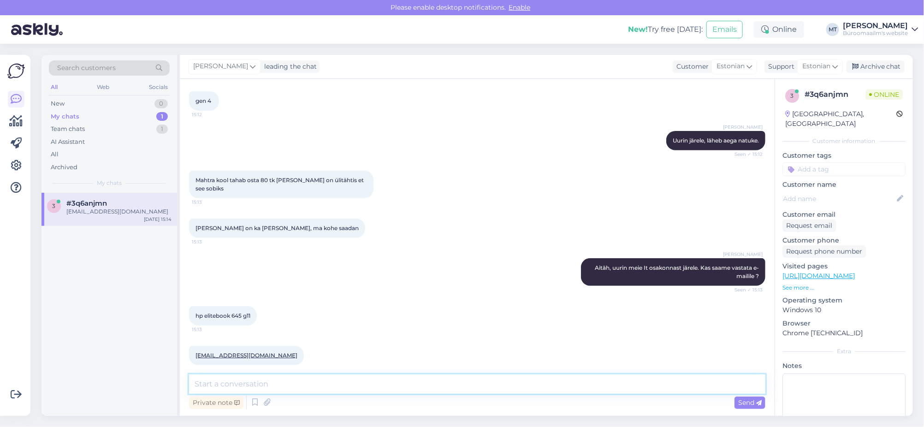
click at [225, 377] on textarea at bounding box center [477, 384] width 577 height 19
type textarea "Suur tänu ja vastame e-mailile."
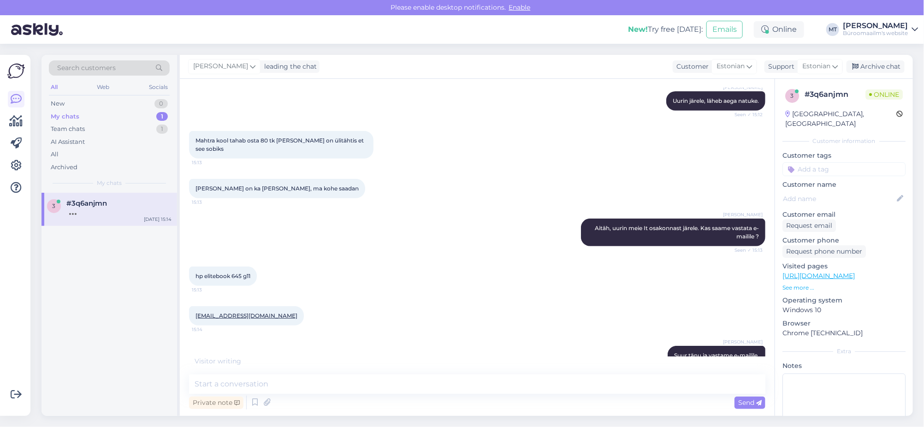
scroll to position [252, 0]
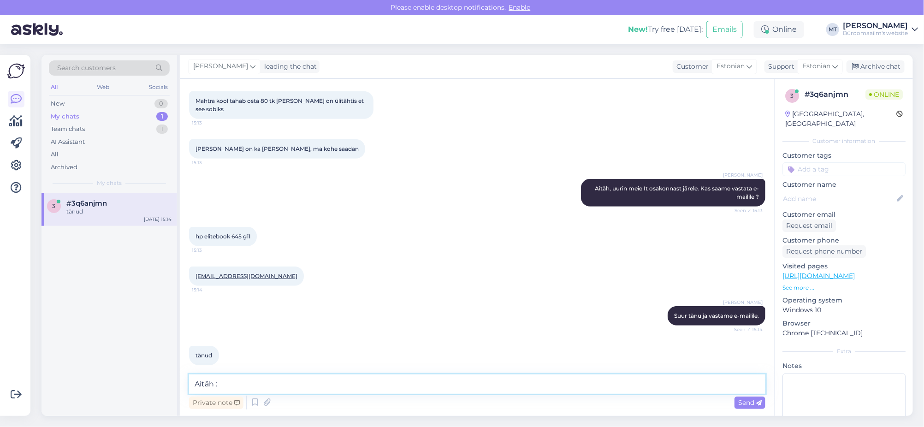
type textarea "Aitäh :)"
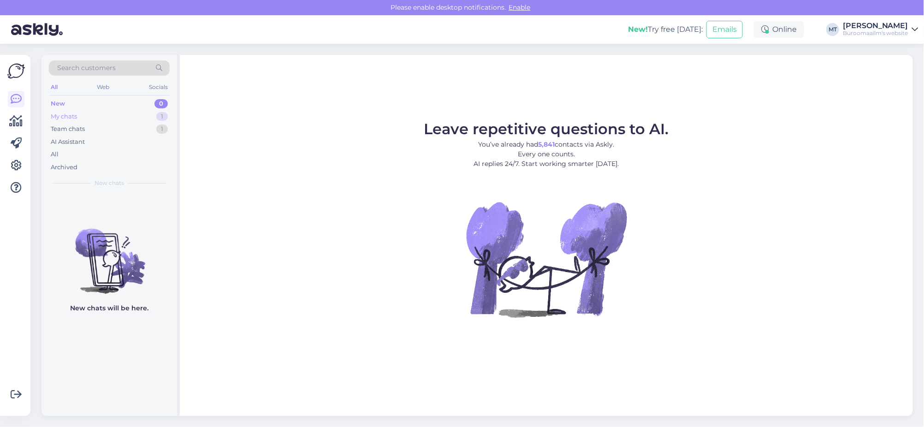
click at [59, 119] on div "My chats" at bounding box center [64, 116] width 26 height 9
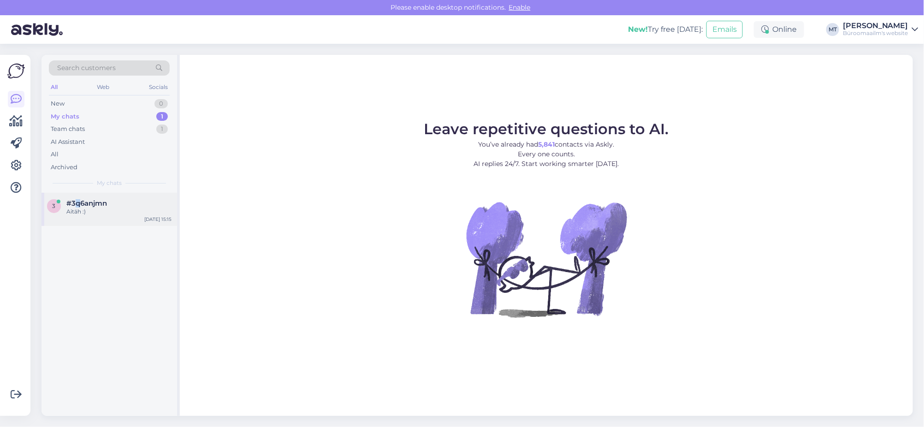
drag, startPoint x: 77, startPoint y: 199, endPoint x: 82, endPoint y: 206, distance: 8.1
click at [76, 200] on span "#3q6anjmn" at bounding box center [86, 203] width 41 height 8
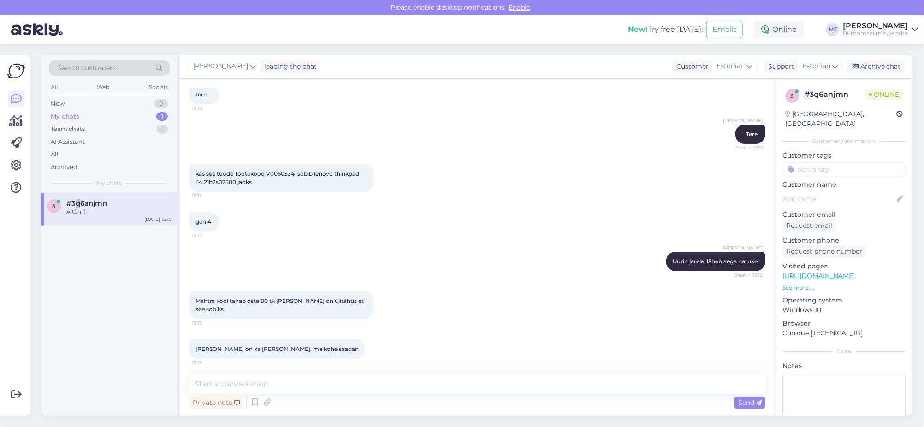
scroll to position [292, 0]
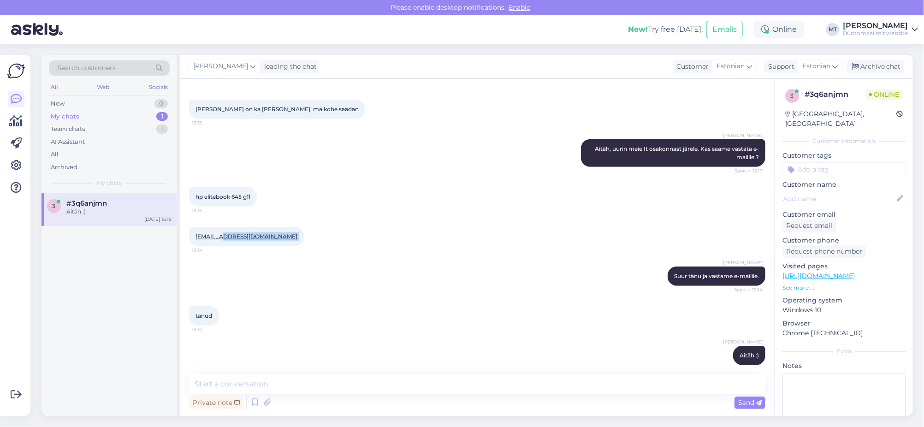
drag, startPoint x: 315, startPoint y: 223, endPoint x: 218, endPoint y: 224, distance: 97.8
click at [218, 227] on div "haridustehnoloog@mahtrakool.edu.ee 15:14" at bounding box center [246, 236] width 115 height 19
click at [279, 258] on div "Marje Tamm Suur tänu ja vastame e-mailile. Seen ✓ 15:14" at bounding box center [477, 276] width 577 height 40
drag, startPoint x: 323, startPoint y: 224, endPoint x: 187, endPoint y: 232, distance: 136.8
click at [187, 232] on div "Chat started Sep 11 2025 tere 15:10 Marje Tamm Tere. Seen ✓ 15:11 kas see toode…" at bounding box center [477, 247] width 595 height 337
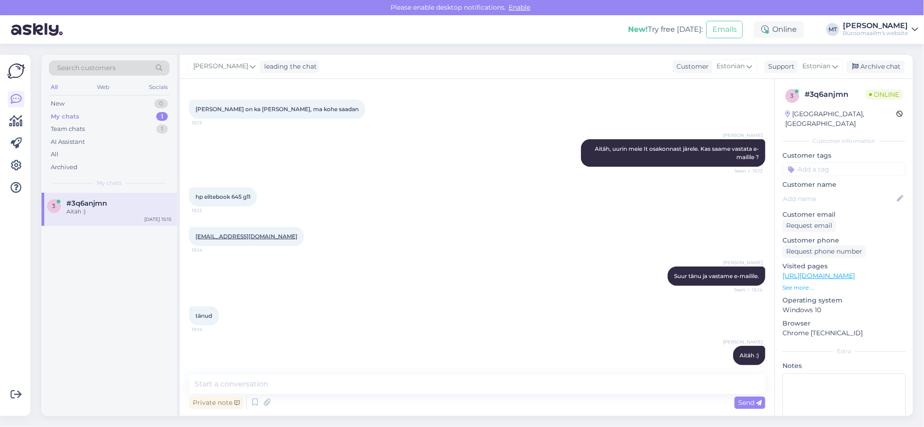
copy link "haridustehnoloog@mahtrakool.edu.ee"
drag, startPoint x: 255, startPoint y: 186, endPoint x: 193, endPoint y: 193, distance: 62.1
click at [193, 193] on div "hp elitebook 645 g11 15:13" at bounding box center [223, 196] width 68 height 19
copy span "hp elitebook 645 g11"
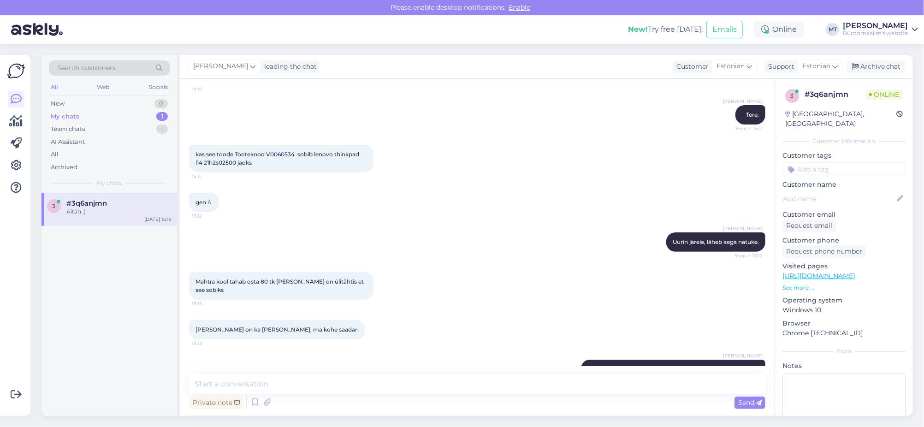
scroll to position [61, 0]
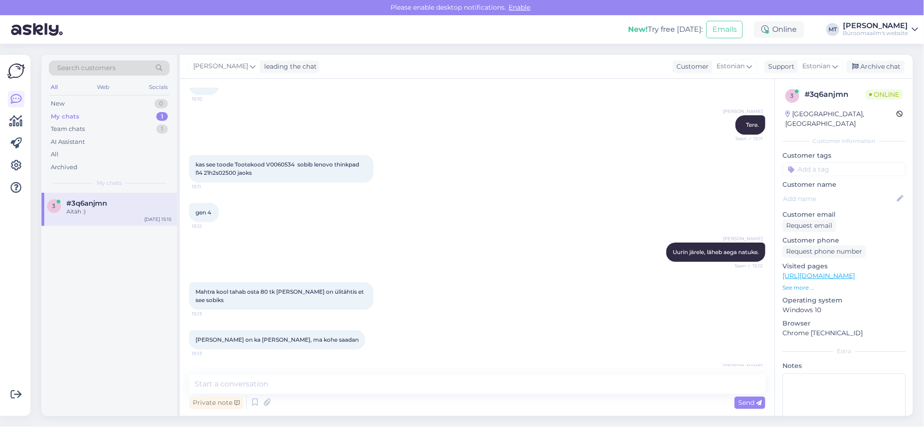
click at [315, 161] on span "kas see toode Tootekood V0060534 sobib lenovo thinkpad l14 21h2s02500 jaoks" at bounding box center [278, 168] width 165 height 15
drag, startPoint x: 313, startPoint y: 162, endPoint x: 368, endPoint y: 173, distance: 56.0
click at [368, 173] on div "kas see toode Tootekood V0060534 sobib lenovo thinkpad l14 21h2s02500 jaoks 15:…" at bounding box center [281, 169] width 184 height 28
copy span "lenovo thinkpad l14 21h2s02500 jaoks"
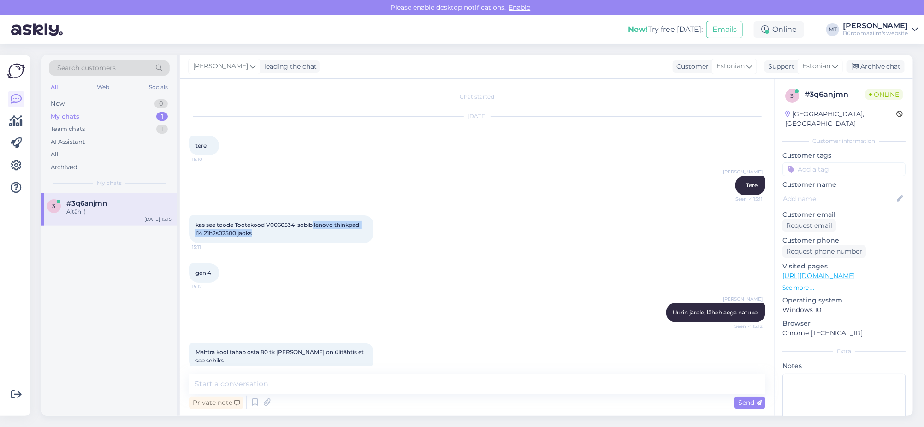
scroll to position [0, 0]
click at [882, 62] on div "Archive chat" at bounding box center [876, 66] width 58 height 12
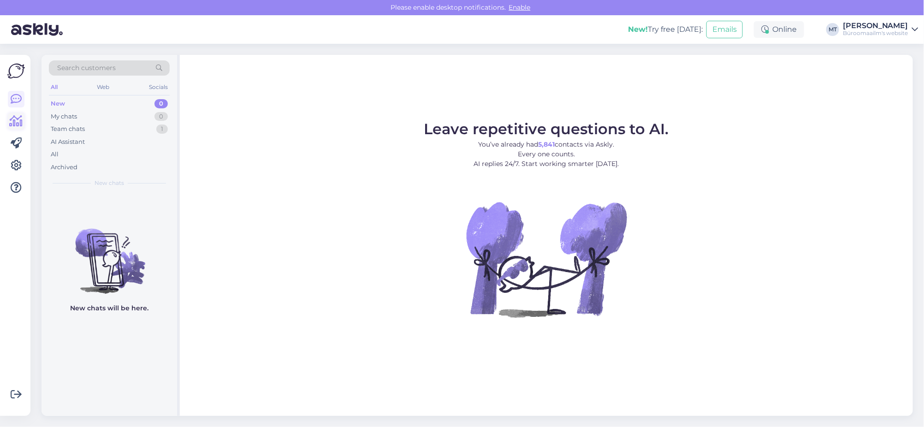
click at [16, 119] on icon at bounding box center [16, 121] width 13 height 11
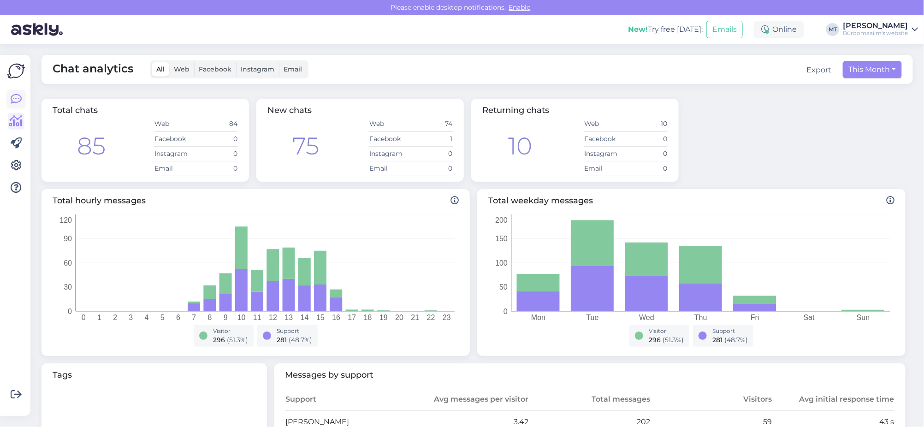
click at [13, 98] on icon at bounding box center [16, 99] width 11 height 11
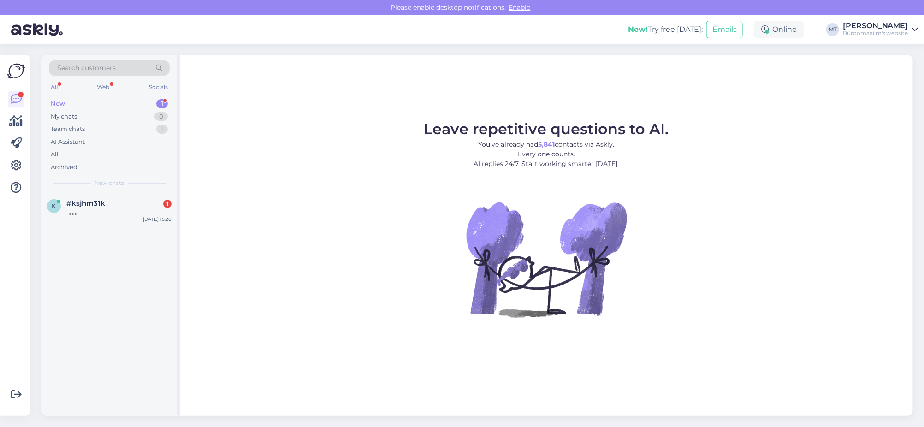
click at [57, 101] on div "New" at bounding box center [58, 103] width 14 height 9
click at [79, 208] on div "Tehtud." at bounding box center [118, 212] width 105 height 8
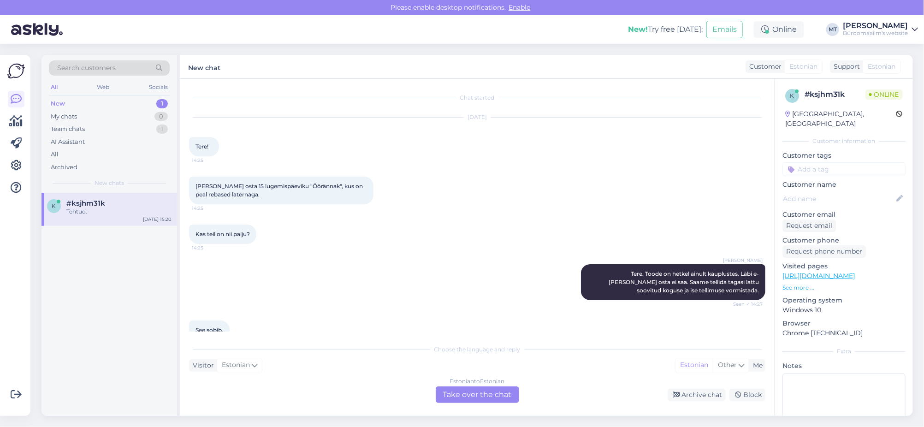
scroll to position [1178, 0]
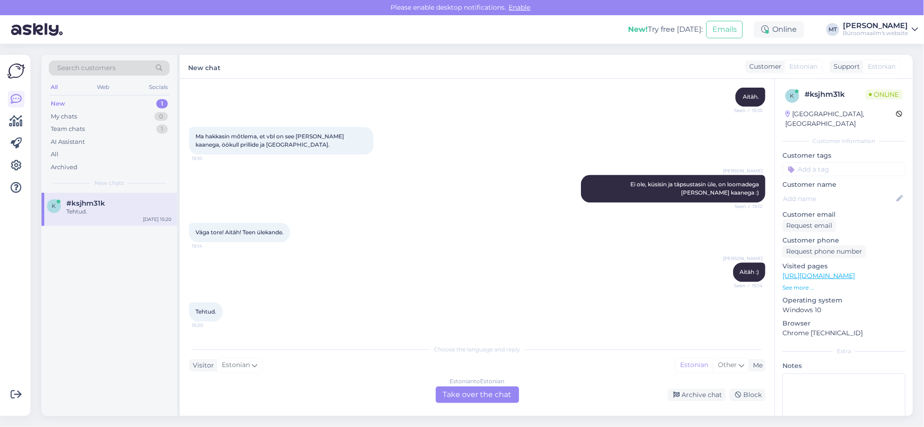
click at [490, 399] on div "Estonian to Estonian Take over the chat" at bounding box center [477, 395] width 83 height 17
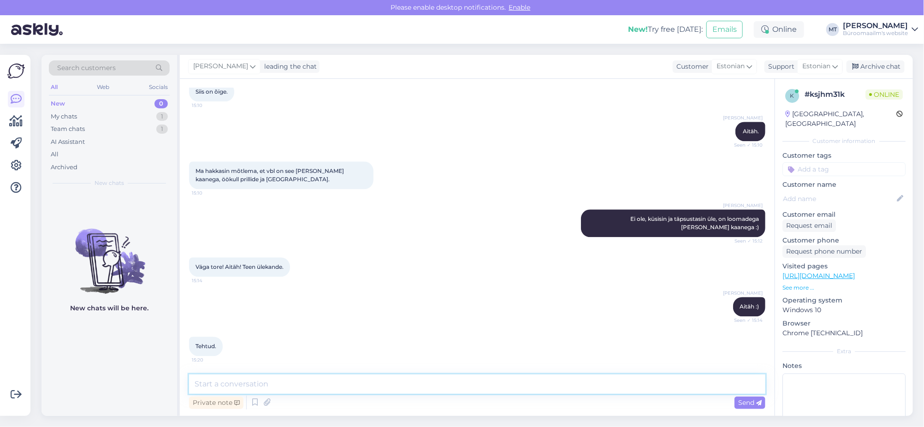
click at [295, 381] on textarea at bounding box center [477, 384] width 577 height 19
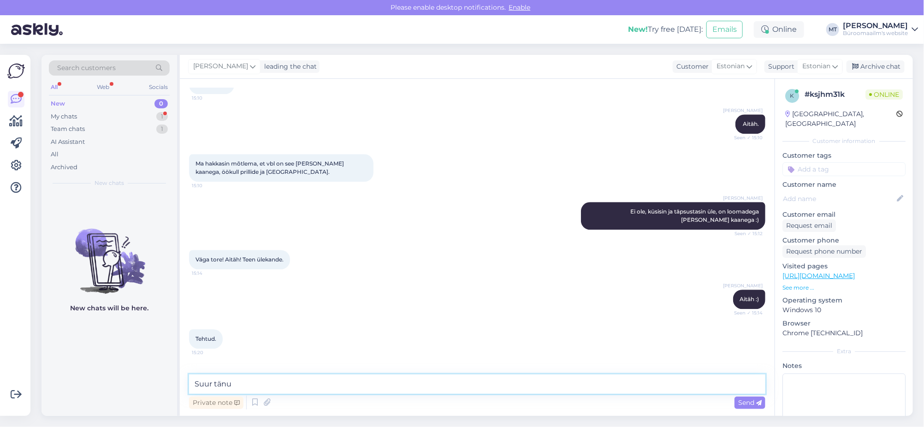
scroll to position [1183, 0]
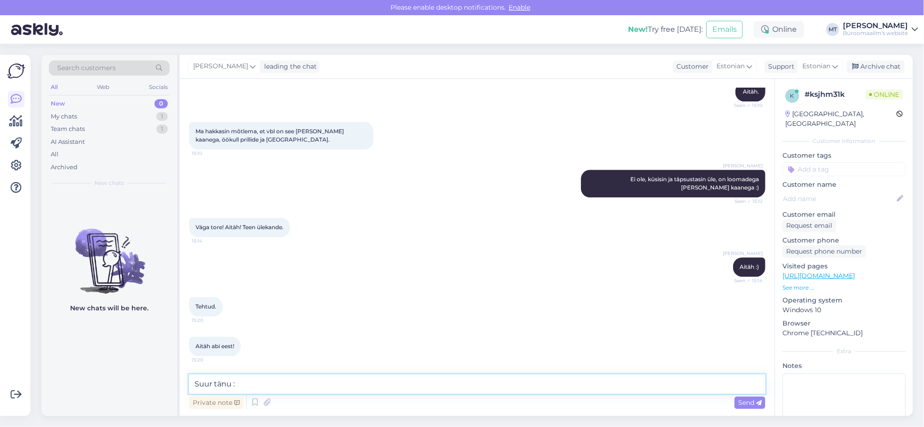
type textarea "Suur tänu :)"
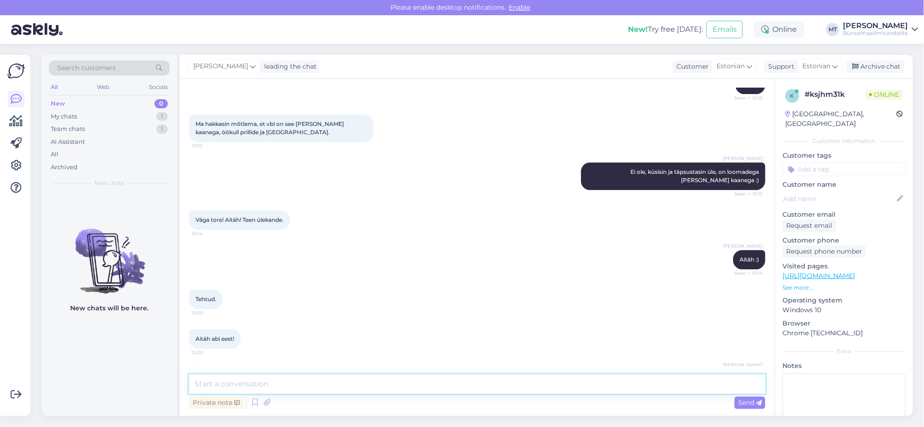
scroll to position [1223, 0]
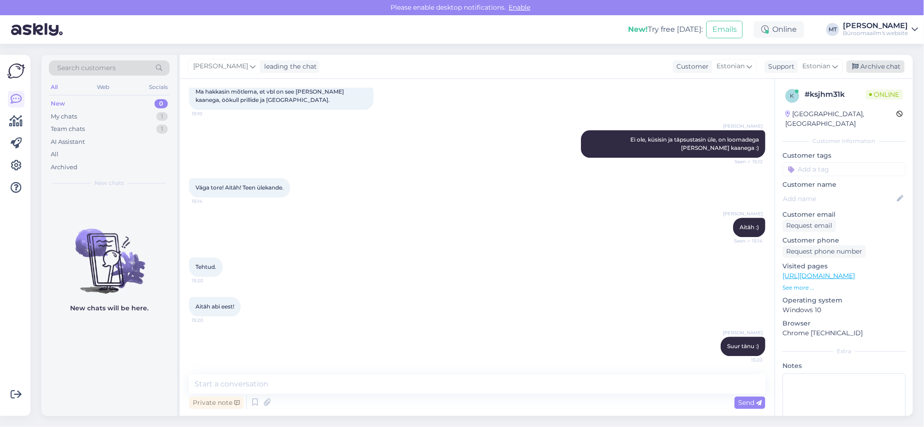
click at [881, 64] on div "Archive chat" at bounding box center [876, 66] width 58 height 12
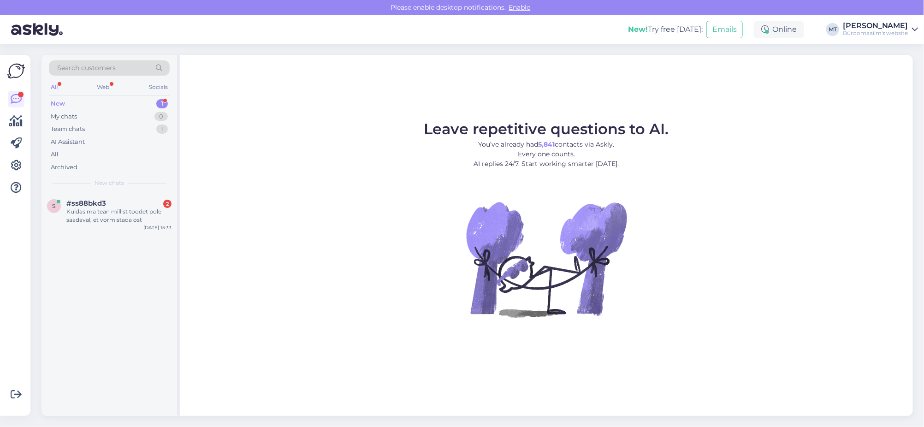
click at [55, 104] on div "New" at bounding box center [58, 103] width 14 height 9
click at [79, 206] on span "#ss88bkd3" at bounding box center [86, 203] width 40 height 8
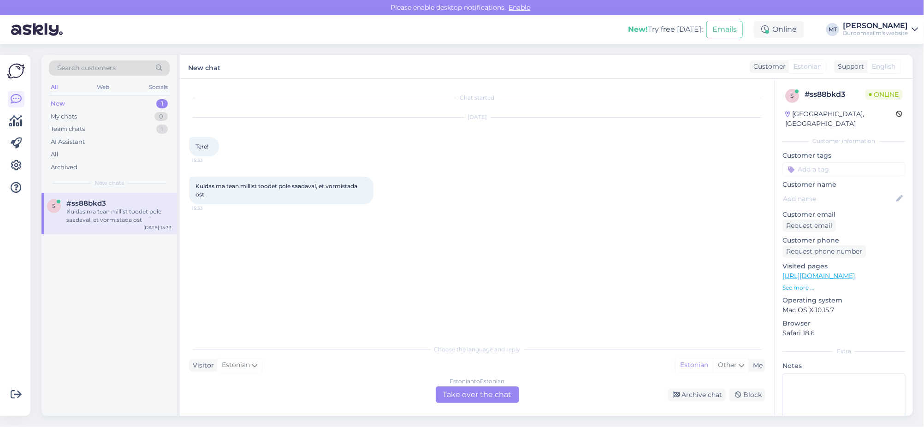
click at [456, 392] on div "Estonian to Estonian Take over the chat" at bounding box center [477, 395] width 83 height 17
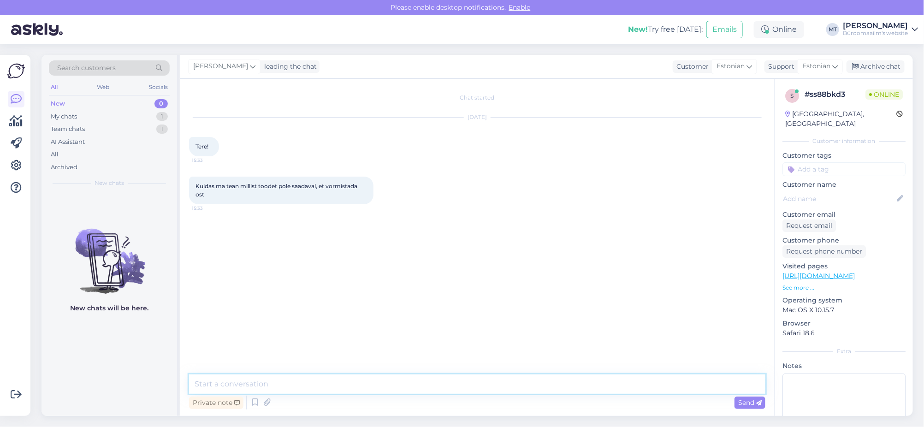
click at [231, 378] on textarea at bounding box center [477, 384] width 577 height 19
type textarea "Tere. Kui tellimust vormistate, siis süsteem peab ütlema, mis toodet laos ei ol…"
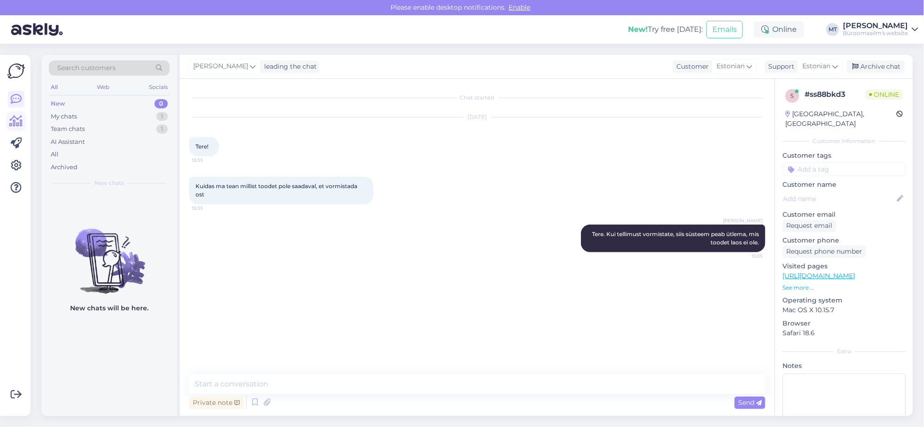
click at [15, 118] on icon at bounding box center [16, 121] width 13 height 11
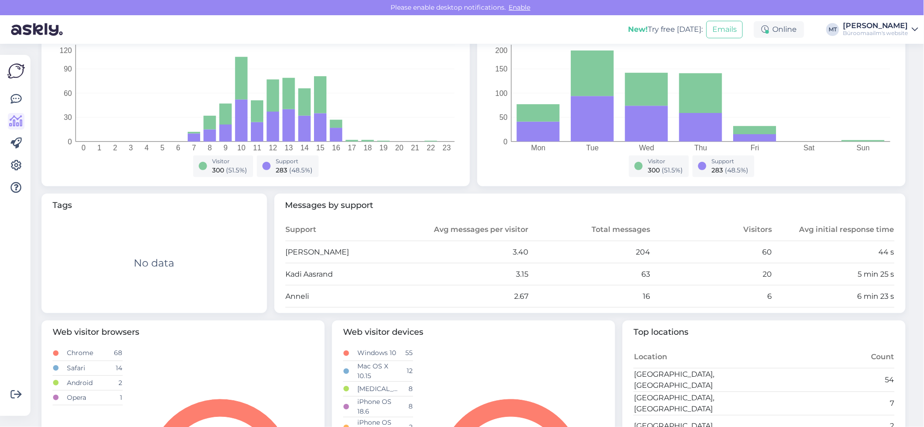
scroll to position [173, 0]
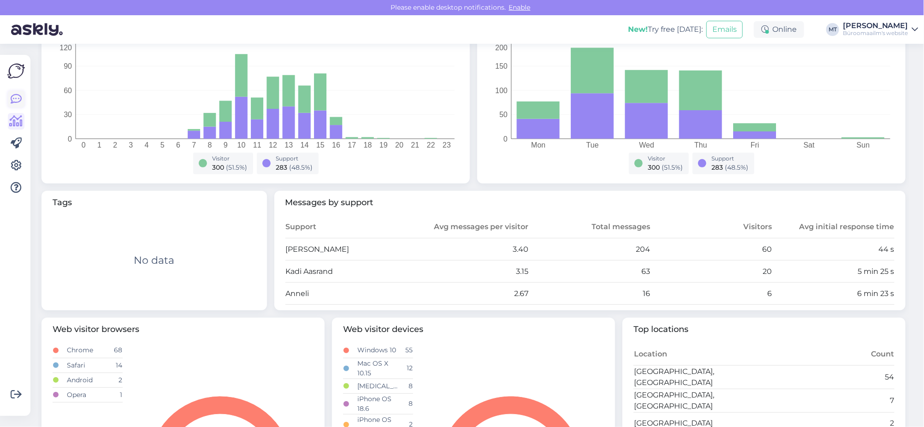
click at [17, 100] on icon at bounding box center [16, 99] width 11 height 11
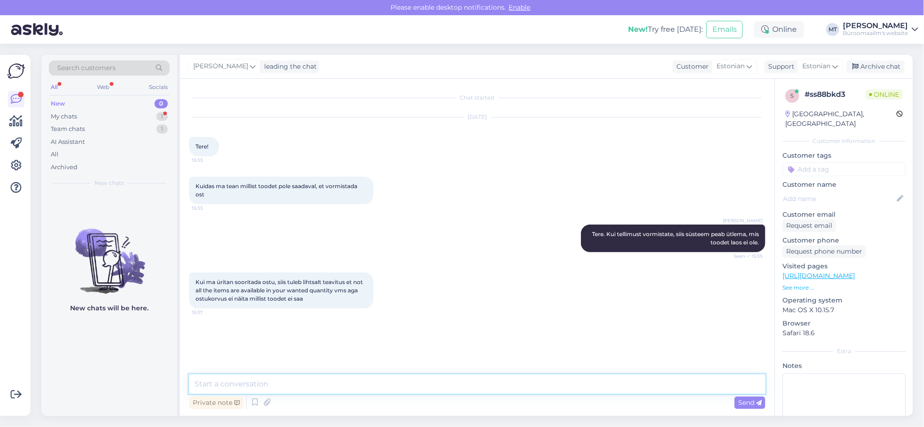
click at [288, 386] on textarea at bounding box center [477, 384] width 577 height 19
type textarea "K"
type textarea "Mis meiliaadressi alt tellimust vormistate, [PERSON_NAME] vaadata milles on asi…"
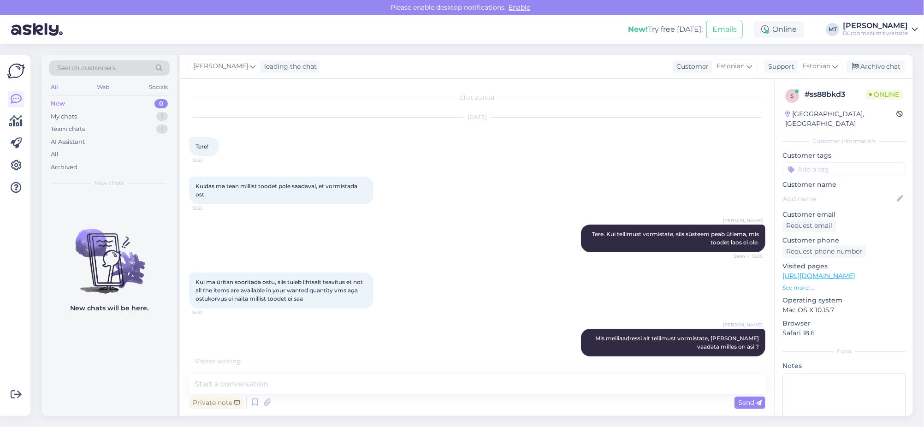
scroll to position [39, 0]
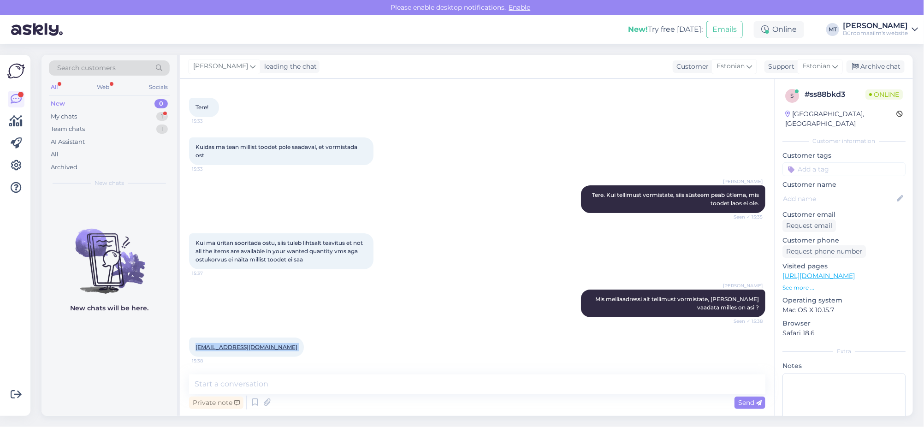
drag, startPoint x: 273, startPoint y: 349, endPoint x: 196, endPoint y: 357, distance: 77.4
click at [196, 357] on div "[EMAIL_ADDRESS][DOMAIN_NAME] 15:38" at bounding box center [246, 347] width 115 height 19
copy div "[EMAIL_ADDRESS][DOMAIN_NAME] 15:38"
click at [264, 371] on div "Chat started [DATE] Tere! 15:33 Kuidas ma tean millist toodet pole saadaval, et…" at bounding box center [477, 247] width 595 height 337
click at [255, 377] on textarea at bounding box center [477, 384] width 577 height 19
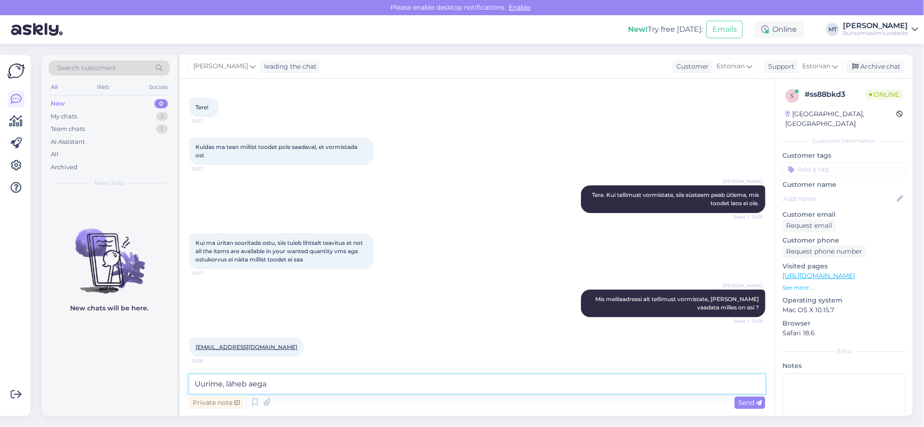
type textarea "Uurime, läheb aega."
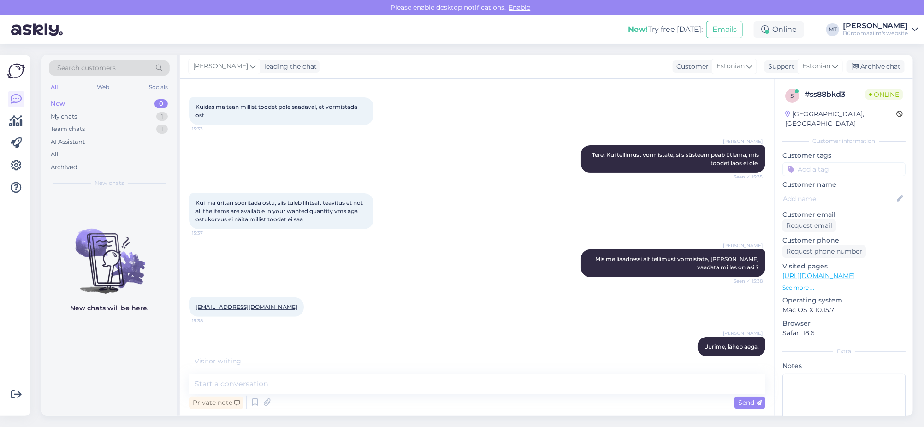
scroll to position [119, 0]
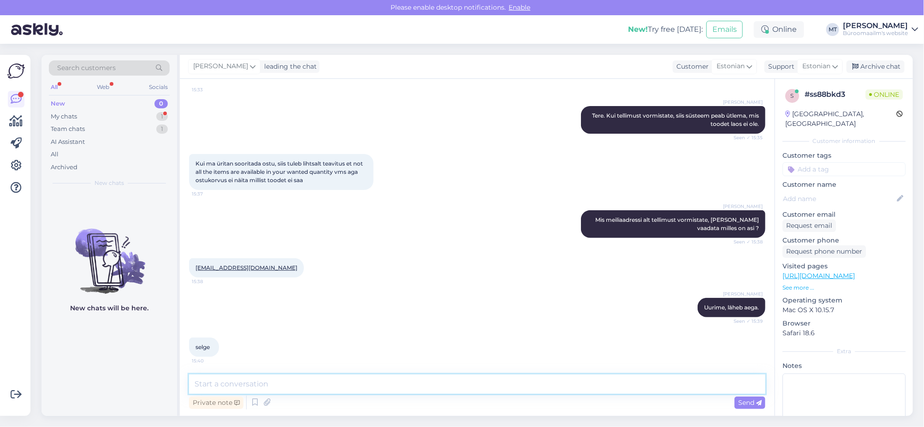
click at [241, 380] on textarea at bounding box center [477, 384] width 577 height 19
drag, startPoint x: 281, startPoint y: 267, endPoint x: 194, endPoint y: 273, distance: 87.8
click at [194, 273] on div "[EMAIL_ADDRESS][DOMAIN_NAME] 15:38" at bounding box center [477, 268] width 577 height 40
copy link "[EMAIL_ADDRESS][DOMAIN_NAME]"
click at [462, 310] on div "[PERSON_NAME] Uurime, läheb aega. Seen ✓ 15:39" at bounding box center [477, 308] width 577 height 40
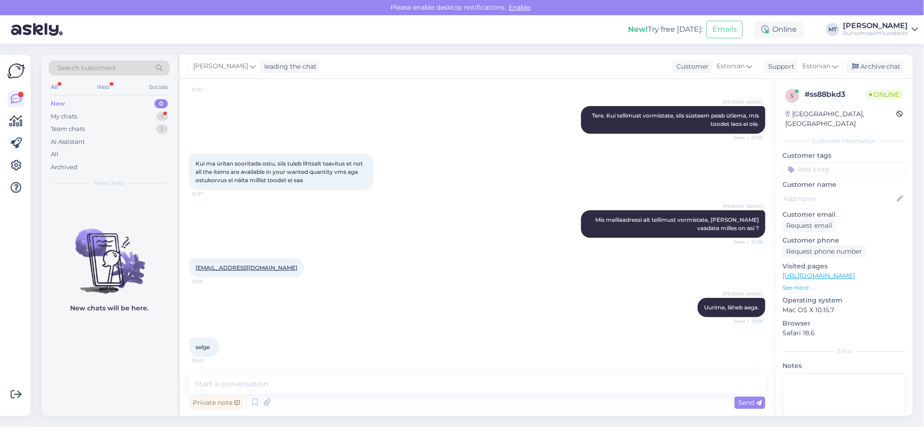
drag, startPoint x: 268, startPoint y: 266, endPoint x: 426, endPoint y: 262, distance: 158.3
click at [412, 262] on div "[EMAIL_ADDRESS][DOMAIN_NAME] 15:38" at bounding box center [477, 268] width 577 height 40
drag, startPoint x: 268, startPoint y: 267, endPoint x: 193, endPoint y: 267, distance: 74.7
click at [193, 267] on div "[EMAIL_ADDRESS][DOMAIN_NAME] 15:38" at bounding box center [246, 267] width 115 height 19
copy link "[EMAIL_ADDRESS][DOMAIN_NAME]"
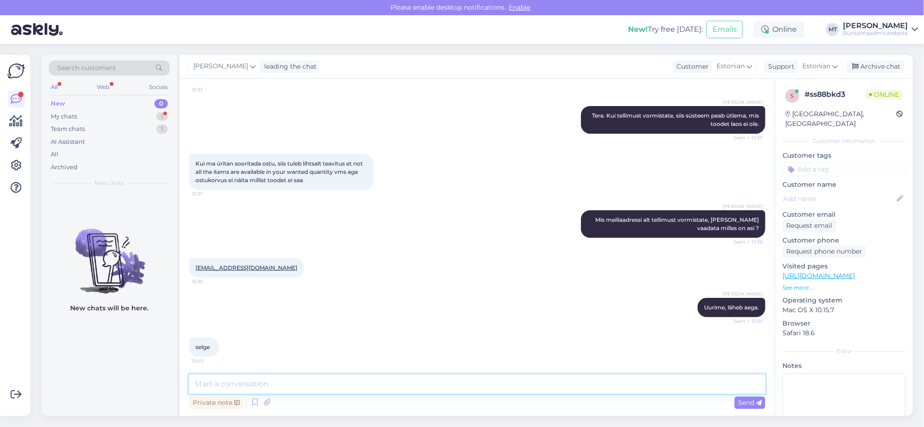
click at [252, 386] on textarea at bounding box center [477, 384] width 577 height 19
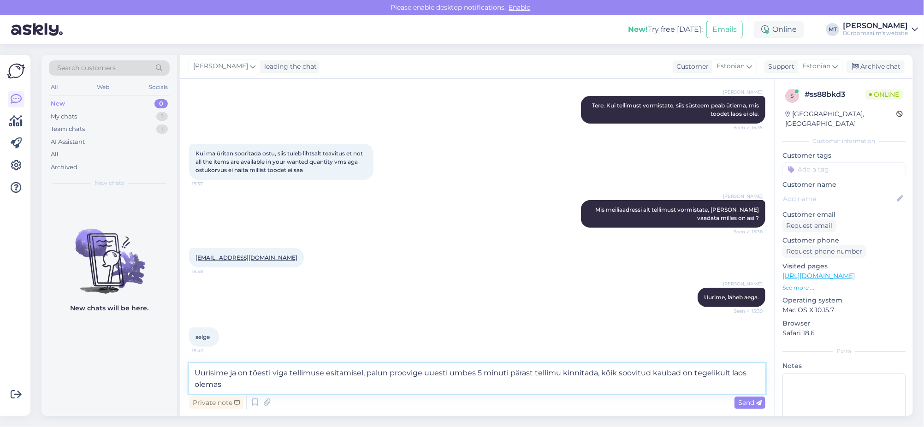
type textarea "Uurisime ja on tõesti viga tellimuse esitamisel, palun proovige uuesti umbes 5 …"
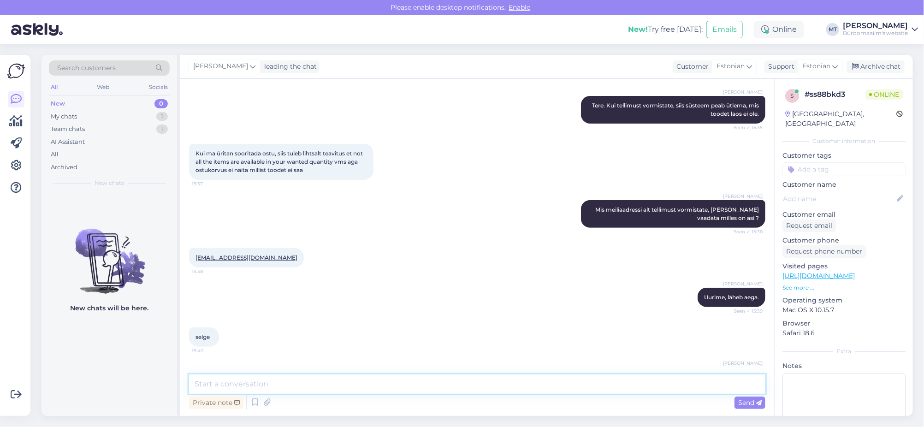
scroll to position [175, 0]
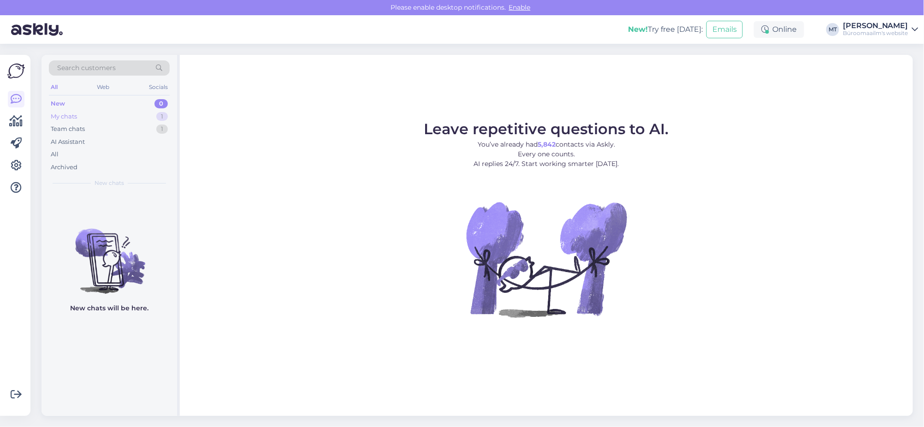
click at [68, 112] on div "My chats" at bounding box center [64, 116] width 26 height 9
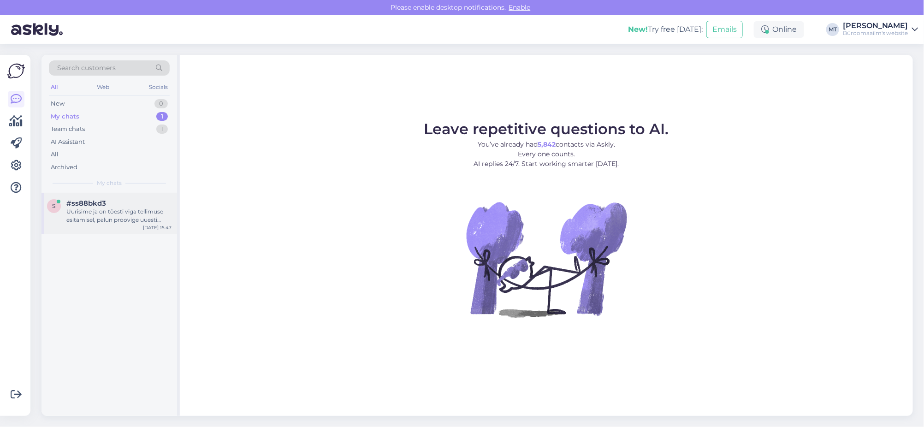
click at [104, 203] on span "#ss88bkd3" at bounding box center [86, 203] width 40 height 8
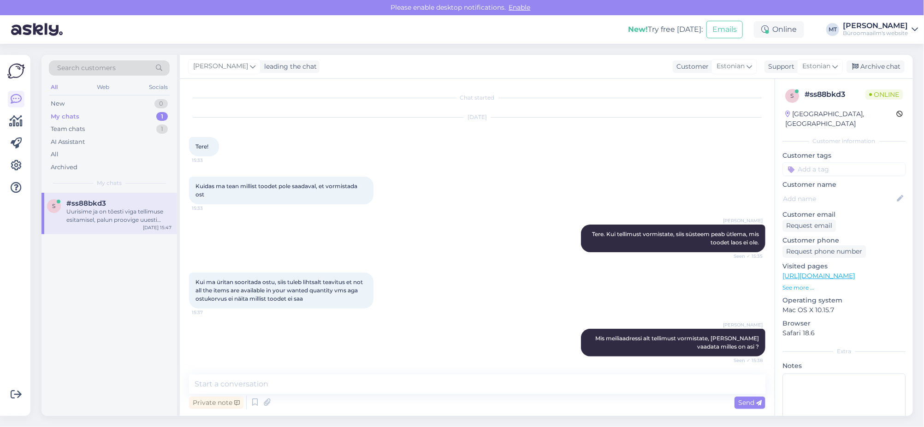
scroll to position [175, 0]
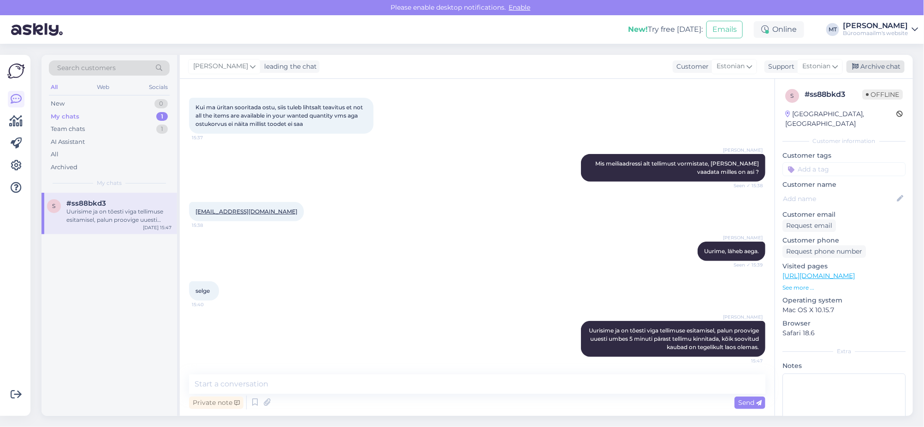
click at [879, 62] on div "Archive chat" at bounding box center [876, 66] width 58 height 12
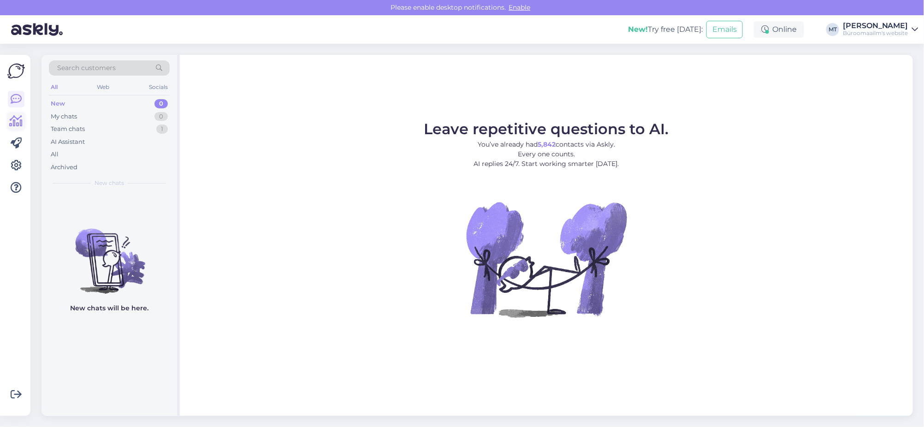
click at [19, 125] on icon at bounding box center [16, 121] width 13 height 11
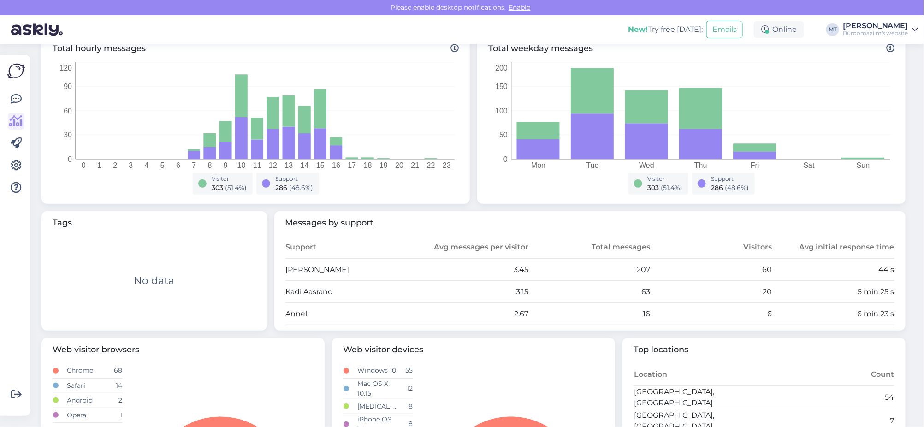
scroll to position [173, 0]
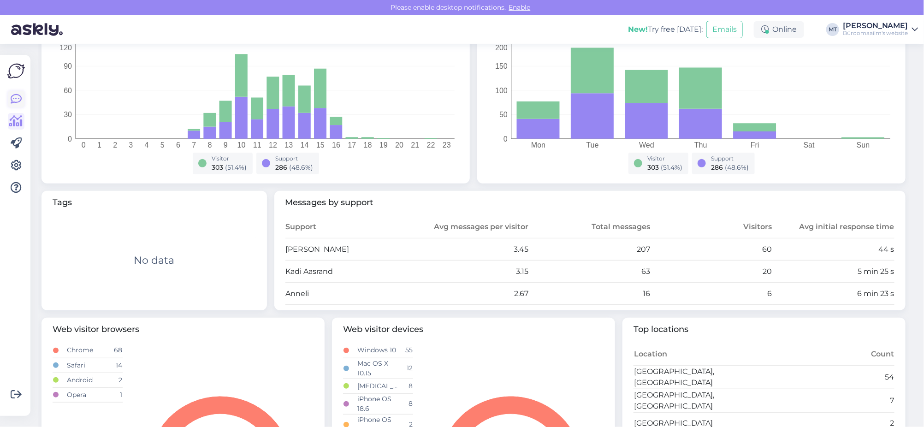
click at [17, 97] on icon at bounding box center [16, 99] width 11 height 11
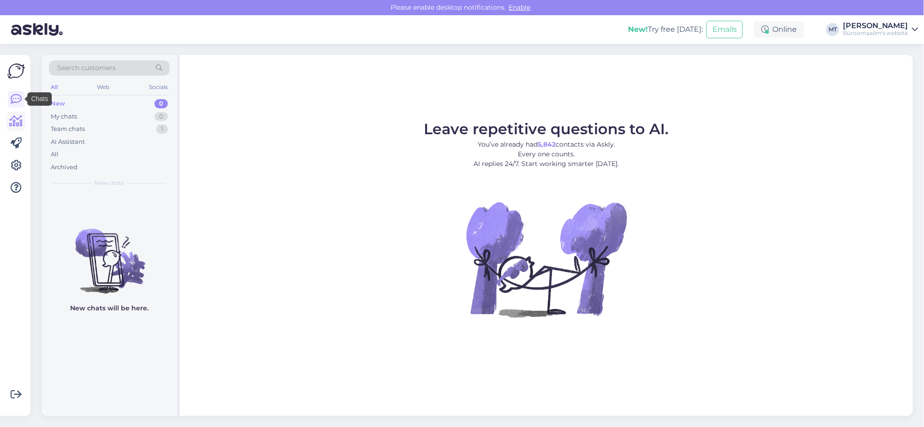
click at [13, 118] on icon at bounding box center [16, 121] width 13 height 11
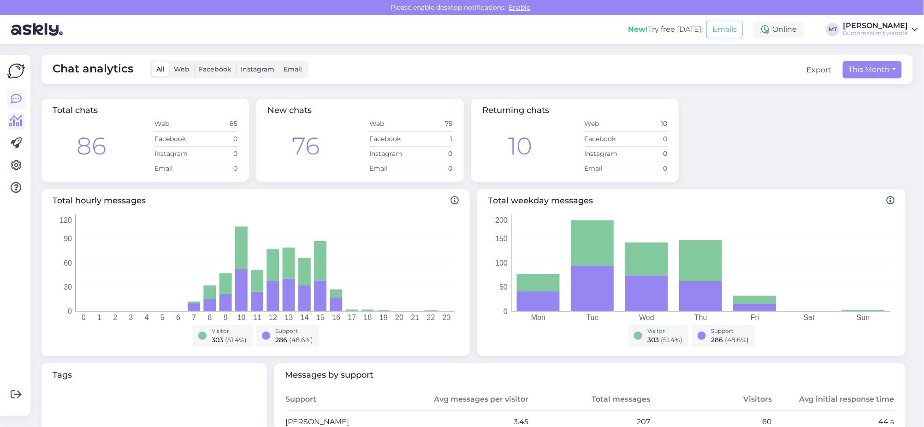
click at [13, 95] on icon at bounding box center [16, 99] width 11 height 11
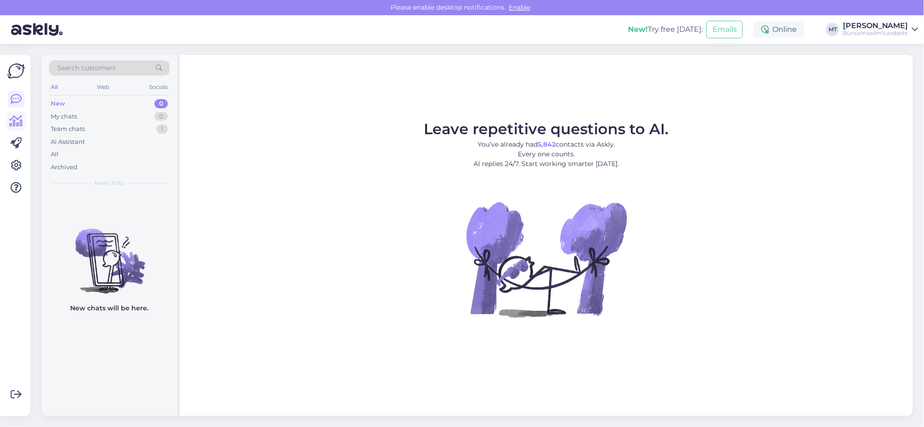
click at [15, 123] on icon at bounding box center [16, 121] width 13 height 11
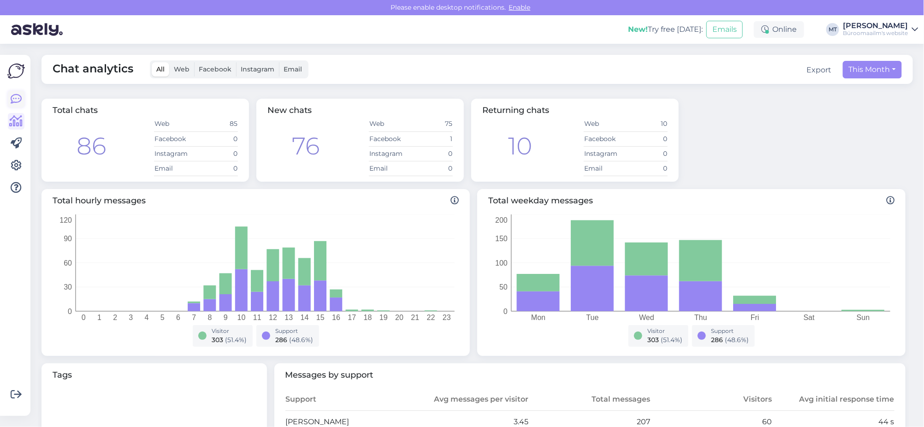
click at [14, 101] on icon at bounding box center [16, 99] width 11 height 11
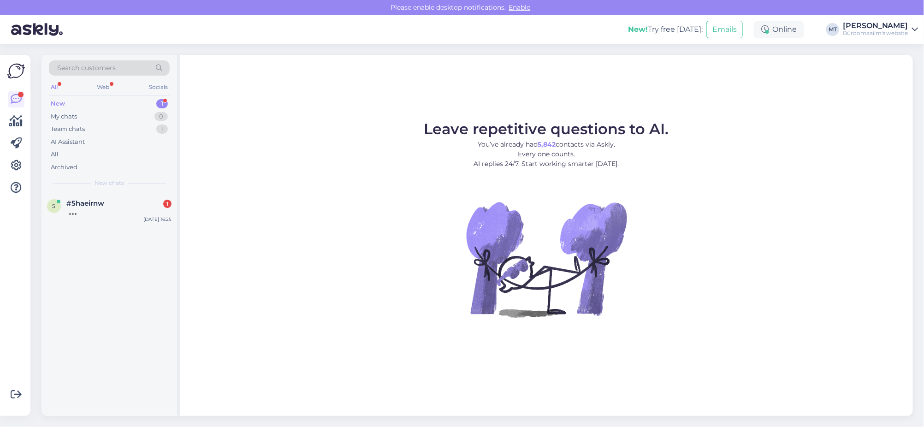
click at [56, 98] on div "New 1" at bounding box center [109, 103] width 121 height 13
click at [71, 201] on span "#5haeirnw" at bounding box center [85, 203] width 38 height 8
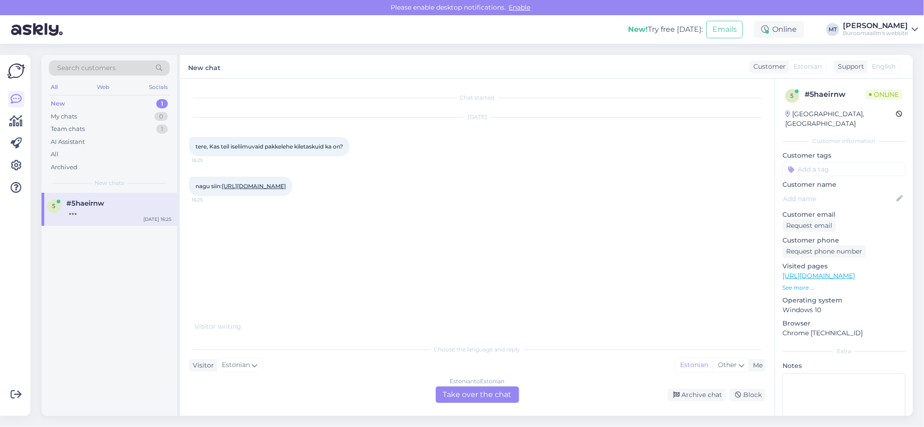
drag, startPoint x: 480, startPoint y: 396, endPoint x: 407, endPoint y: 373, distance: 75.9
click at [480, 395] on div "Estonian to Estonian Take over the chat" at bounding box center [477, 395] width 83 height 17
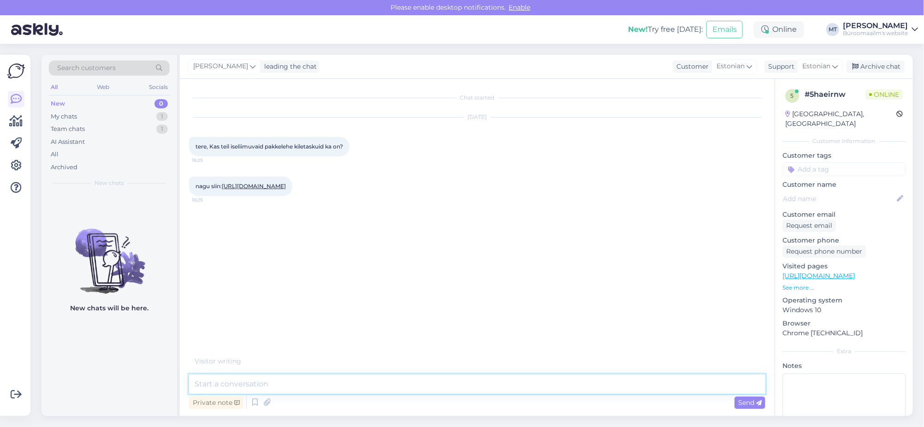
click at [255, 385] on textarea at bounding box center [477, 384] width 577 height 19
click at [286, 185] on link "[URL][DOMAIN_NAME]" at bounding box center [254, 186] width 64 height 7
click at [245, 389] on textarea "Tere." at bounding box center [477, 384] width 577 height 19
paste textarea "[URL][DOMAIN_NAME]"
type textarea "Tere. A4 [URL][DOMAIN_NAME]"
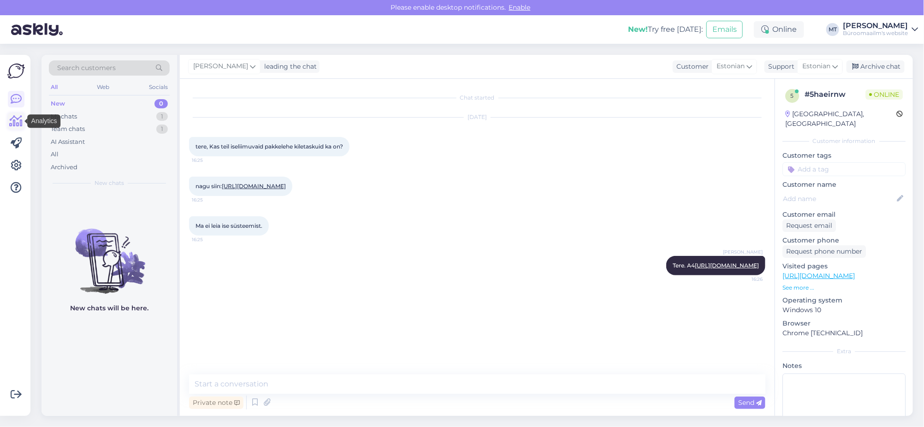
click at [17, 121] on icon at bounding box center [16, 121] width 13 height 11
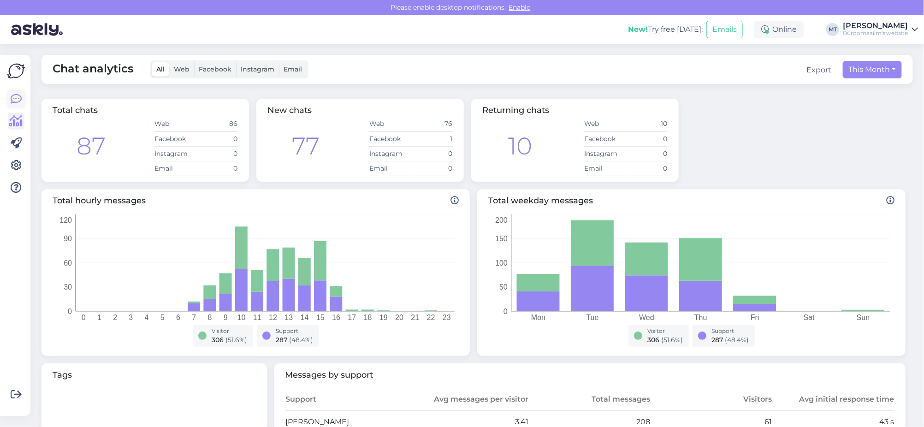
click at [14, 95] on icon at bounding box center [16, 99] width 11 height 11
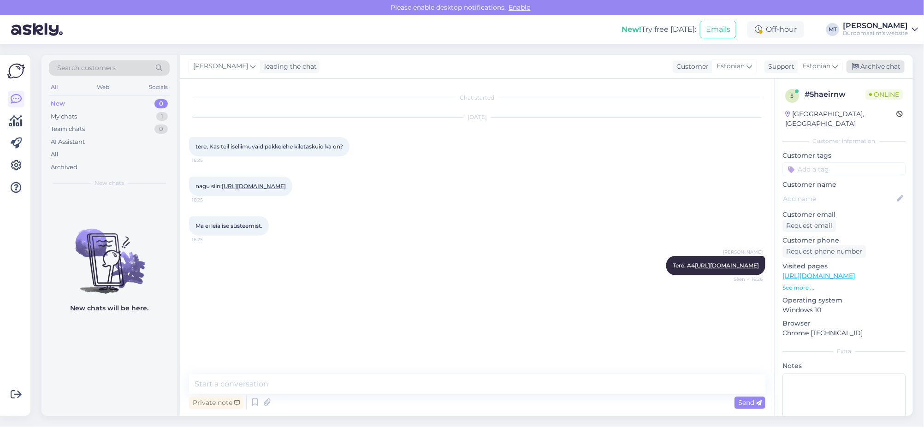
click at [897, 65] on div "Archive chat" at bounding box center [876, 66] width 58 height 12
